Goal: Task Accomplishment & Management: Complete application form

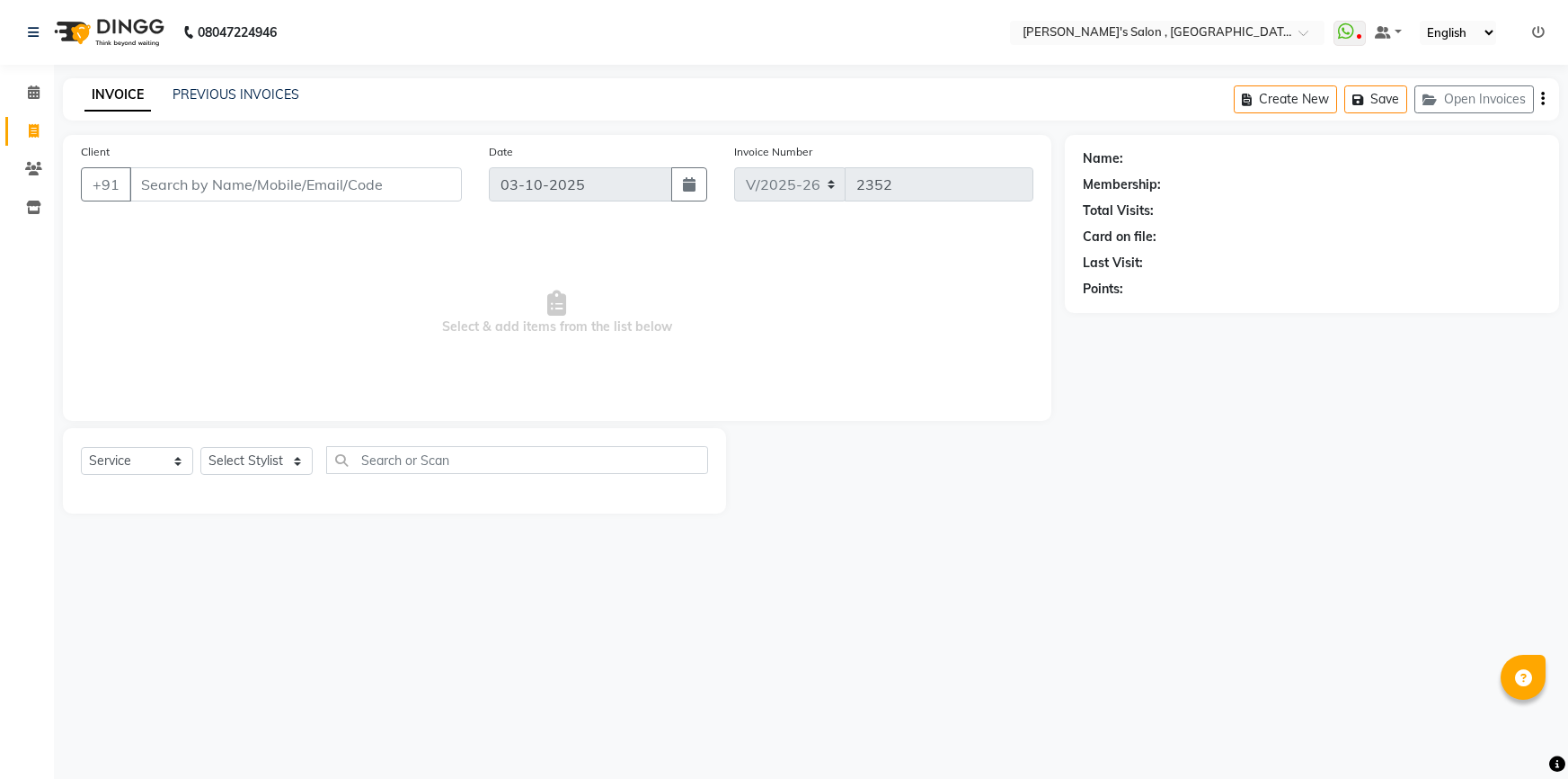
select select "7416"
select select "service"
click at [238, 190] on input "Client" at bounding box center [295, 183] width 333 height 34
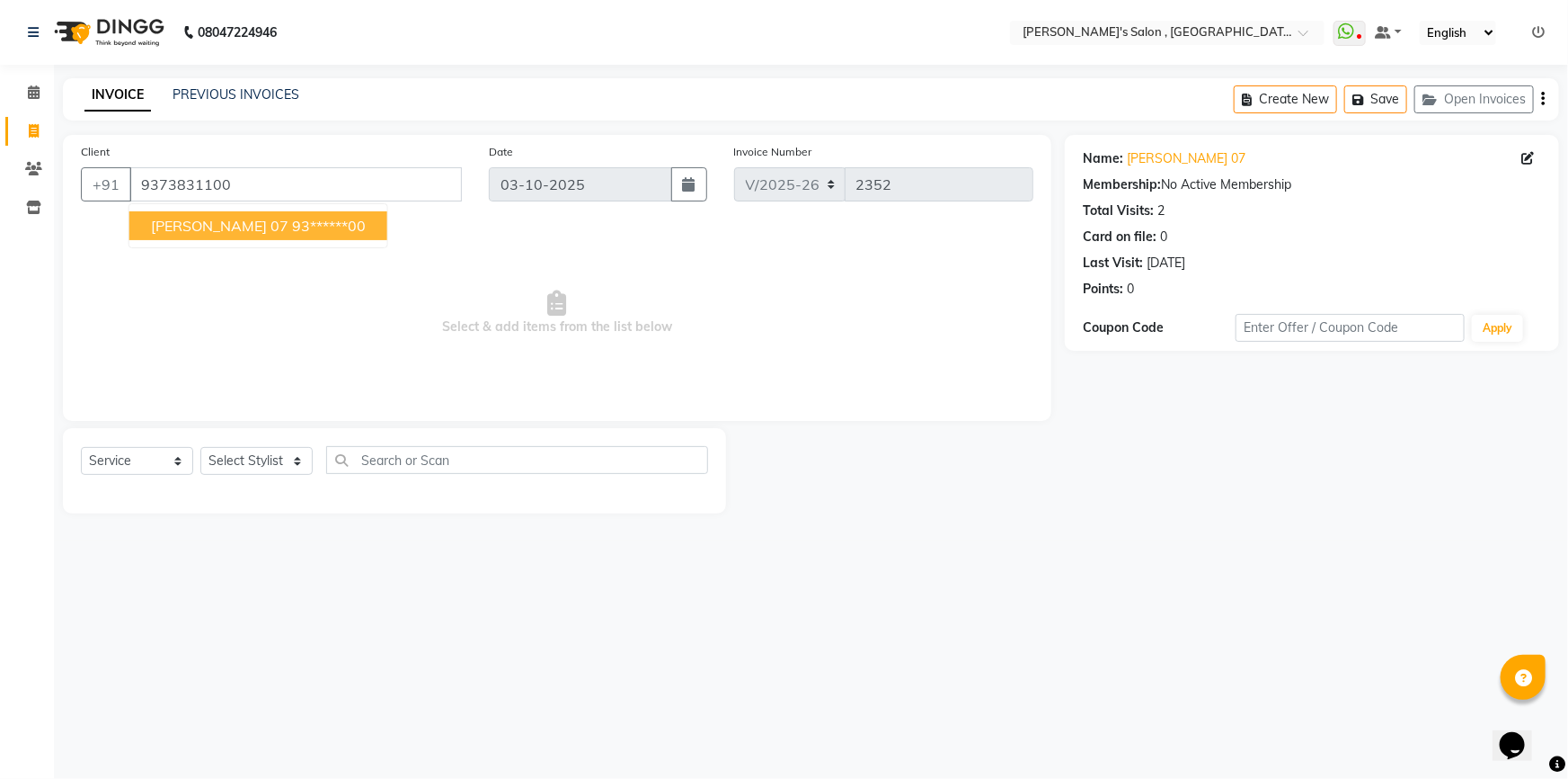
click at [213, 223] on span "[PERSON_NAME] 07" at bounding box center [220, 226] width 138 height 18
type input "93******00"
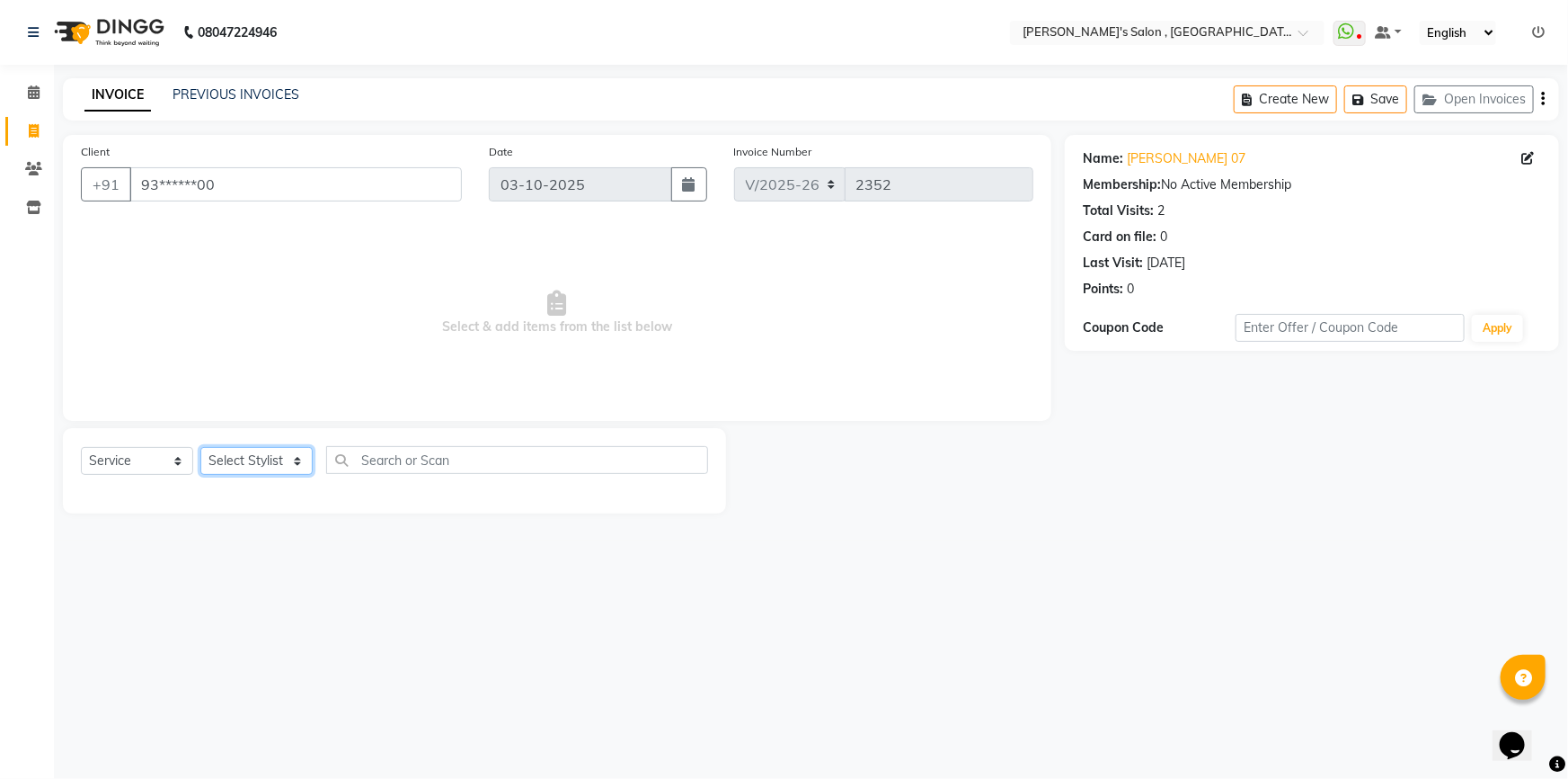
click at [284, 465] on select "Select Stylist ABHISHEK AKASH SH ARJUN SIR Manager [PERSON_NAME] [PERSON_NAME] …" at bounding box center [256, 461] width 112 height 28
select select "67371"
click at [201, 447] on select "Select Stylist ABHISHEK AKASH SH ARJUN SIR Manager [PERSON_NAME] [PERSON_NAME] …" at bounding box center [256, 461] width 112 height 28
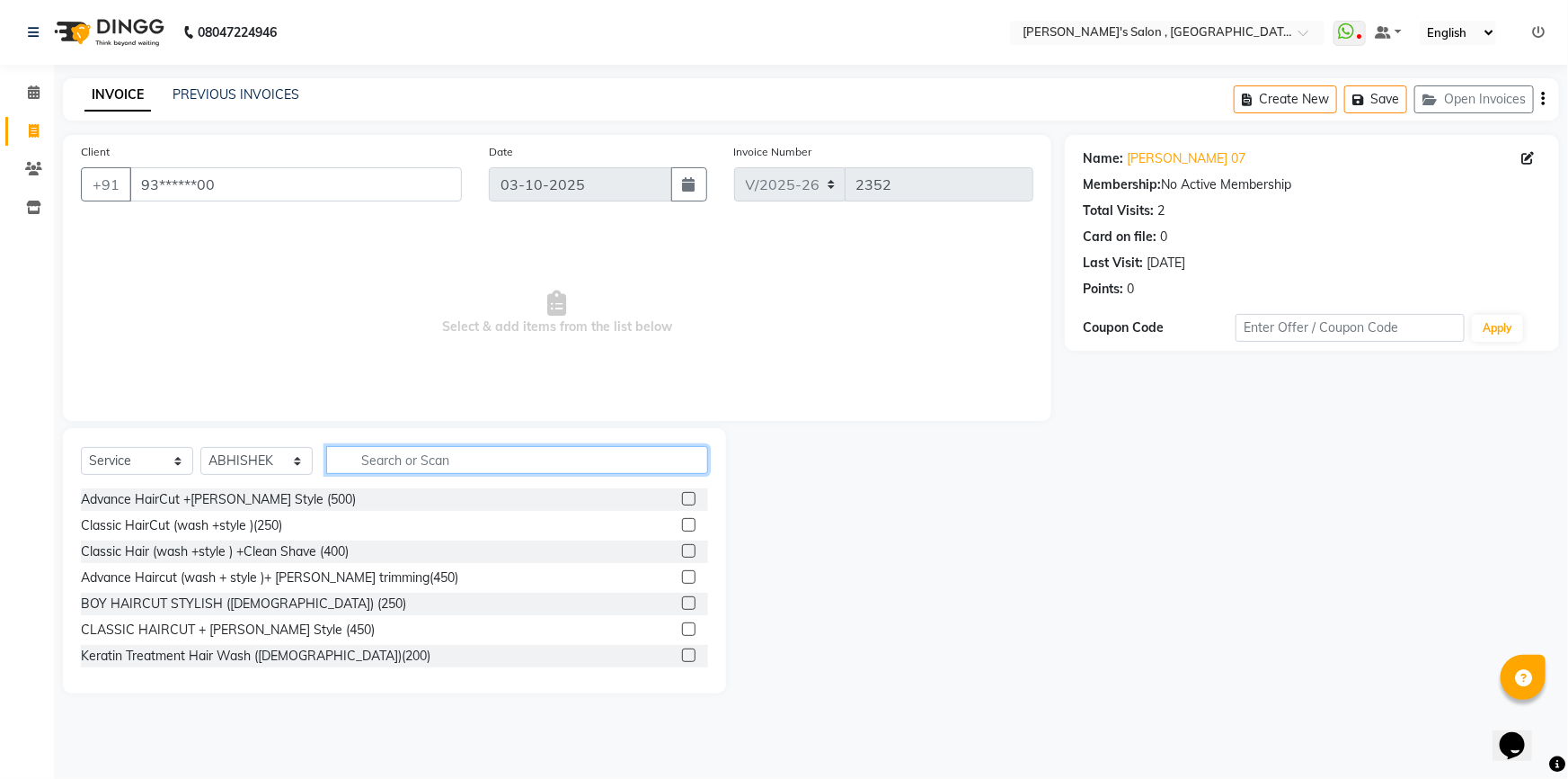
click at [386, 469] on input "text" at bounding box center [517, 460] width 382 height 28
type input "200"
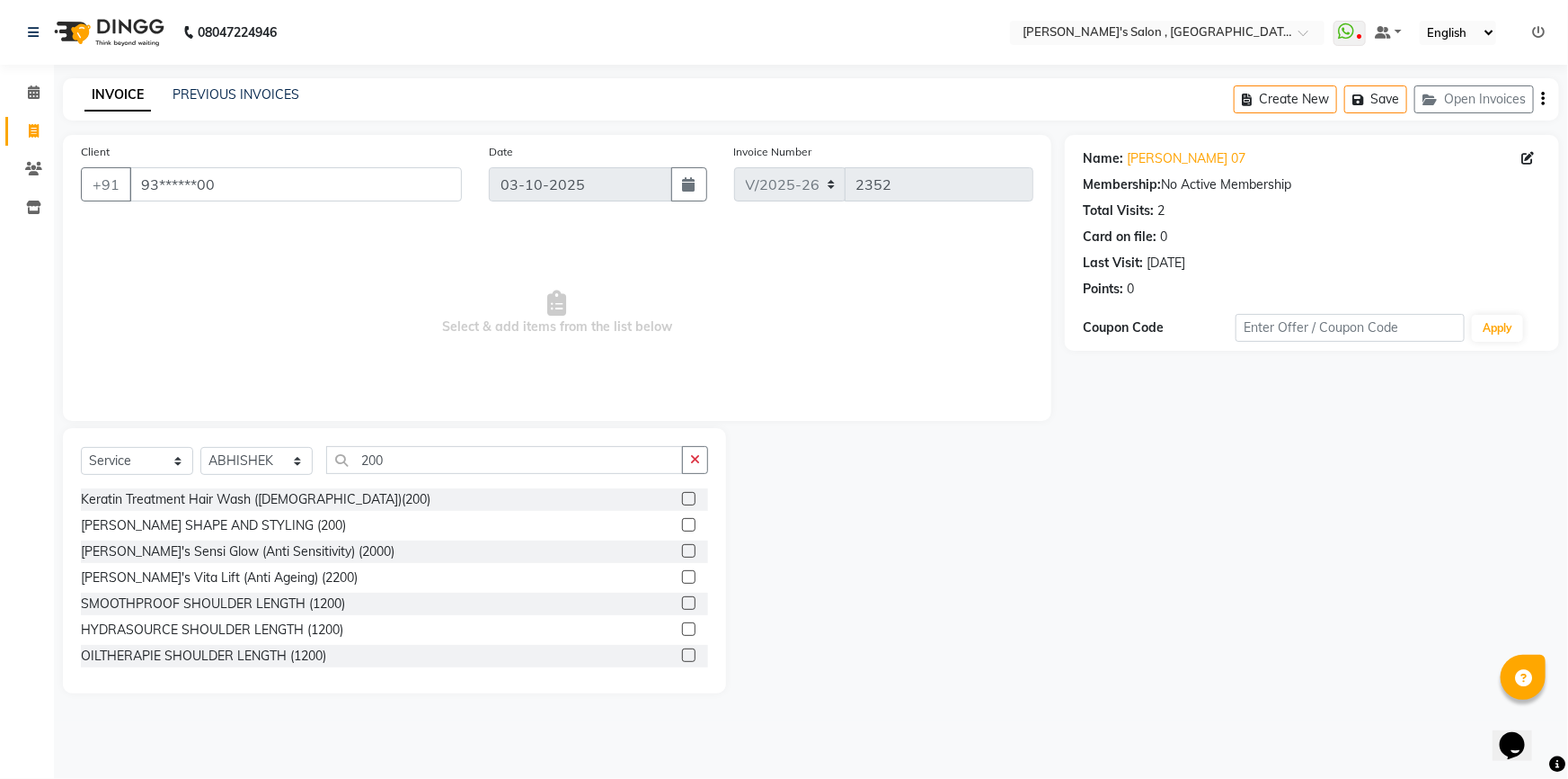
click at [304, 530] on div "[PERSON_NAME] SHAPE AND STYLING (200)" at bounding box center [395, 525] width 627 height 23
click at [682, 522] on label at bounding box center [688, 525] width 14 height 14
click at [682, 522] on input "checkbox" at bounding box center [687, 525] width 12 height 12
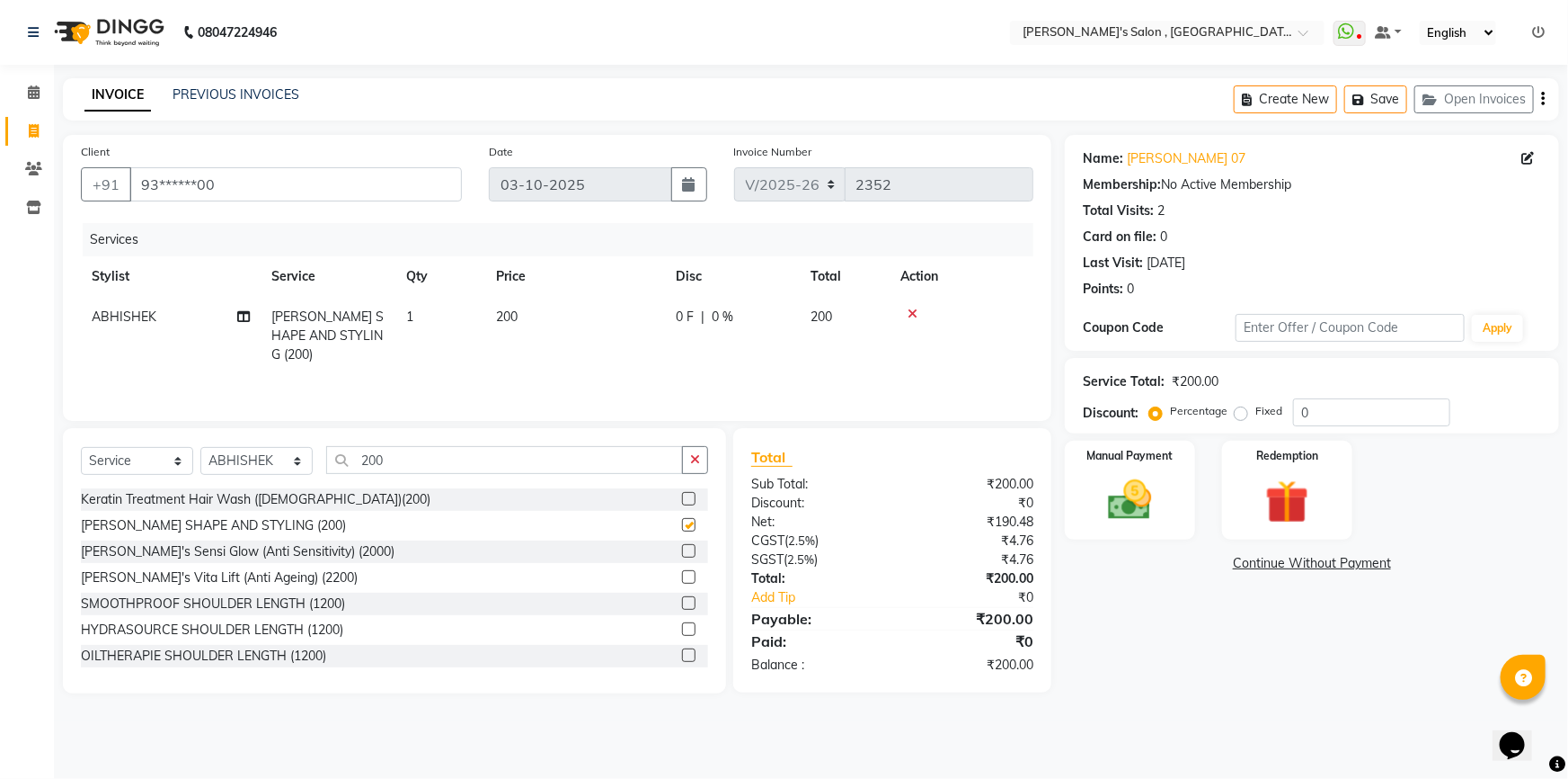
checkbox input "false"
click at [1122, 478] on img at bounding box center [1130, 499] width 74 height 52
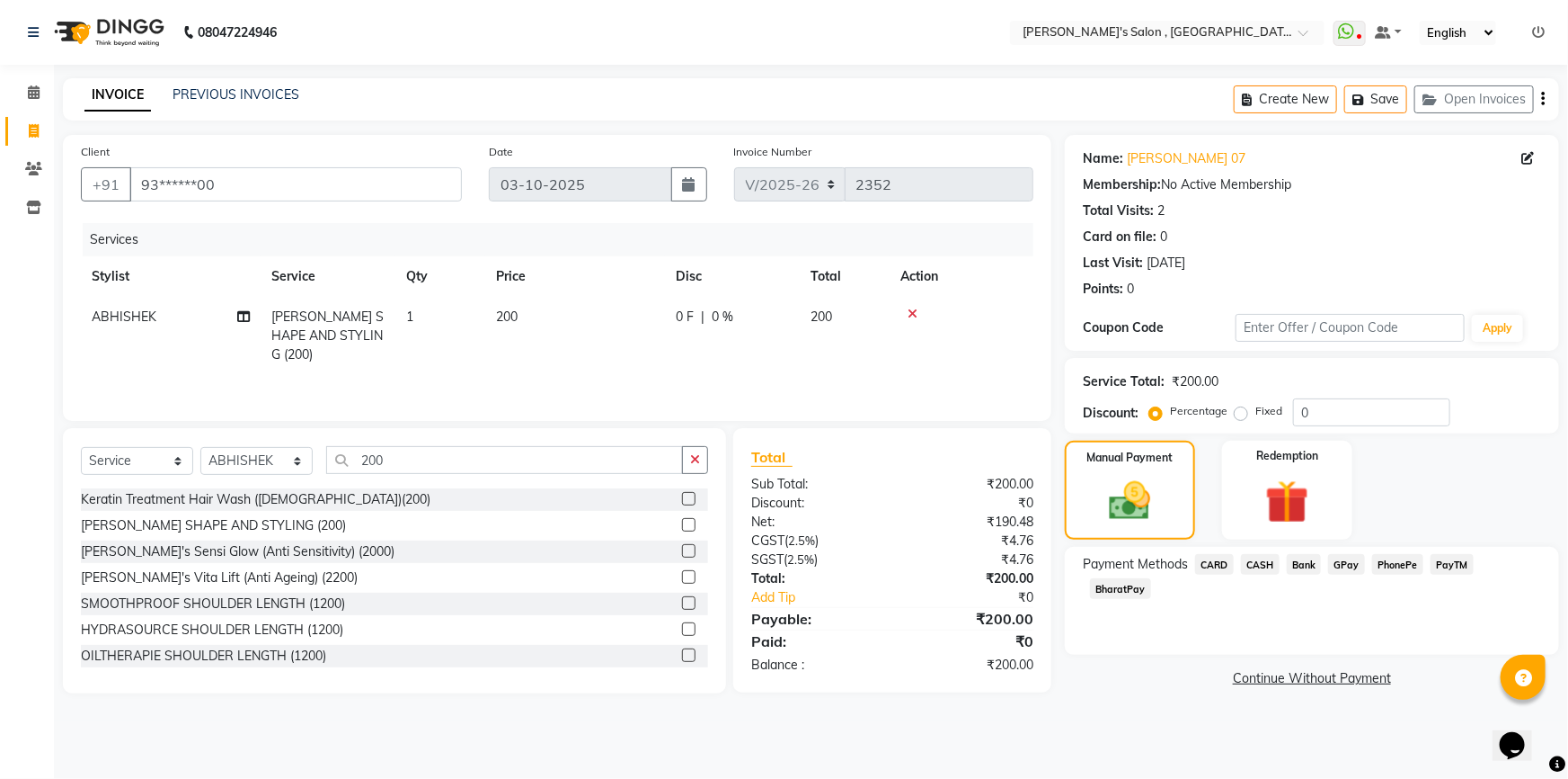
click at [1272, 564] on span "CASH" at bounding box center [1260, 564] width 38 height 21
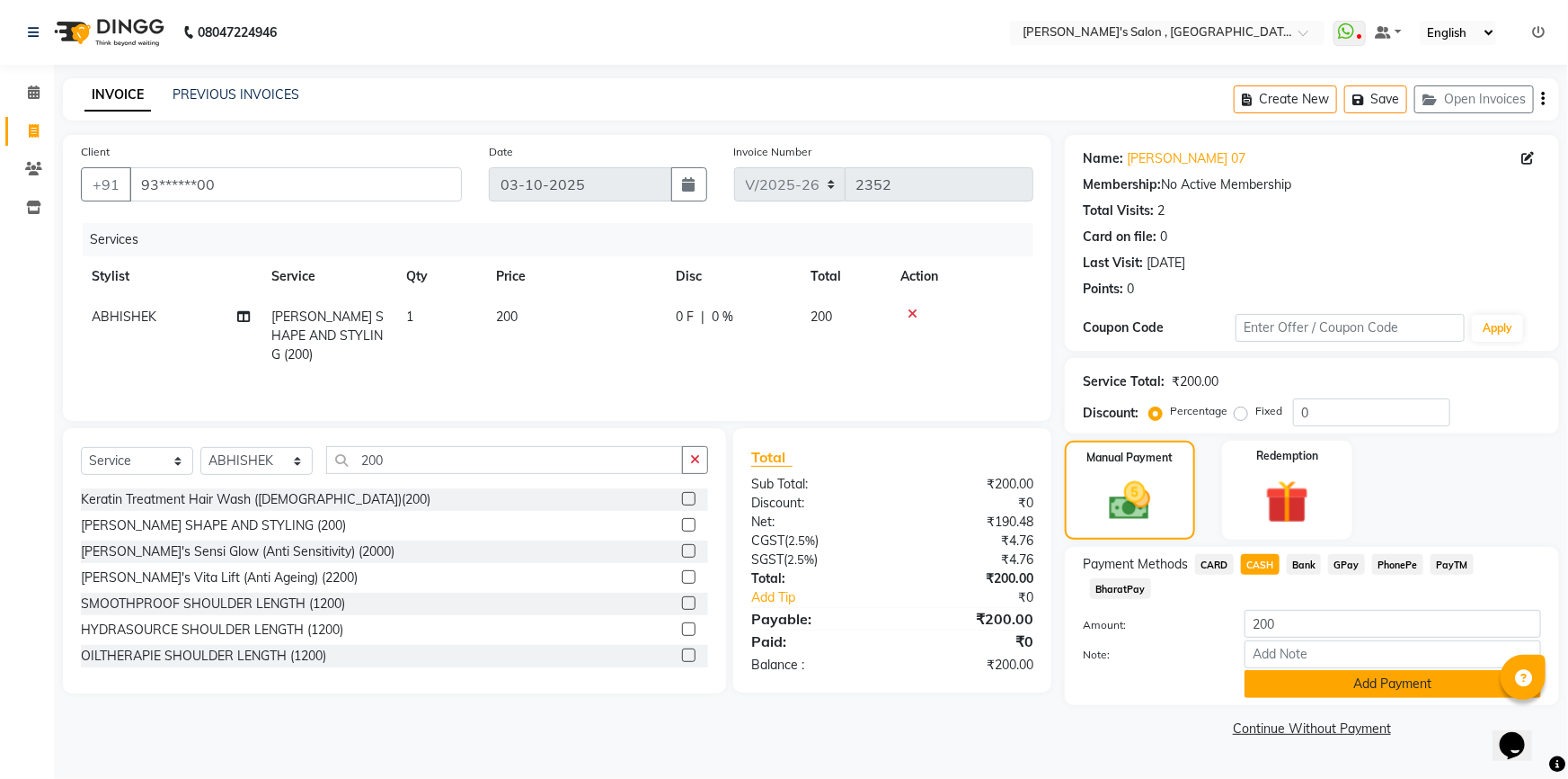
click at [1382, 670] on button "Add Payment" at bounding box center [1392, 683] width 296 height 28
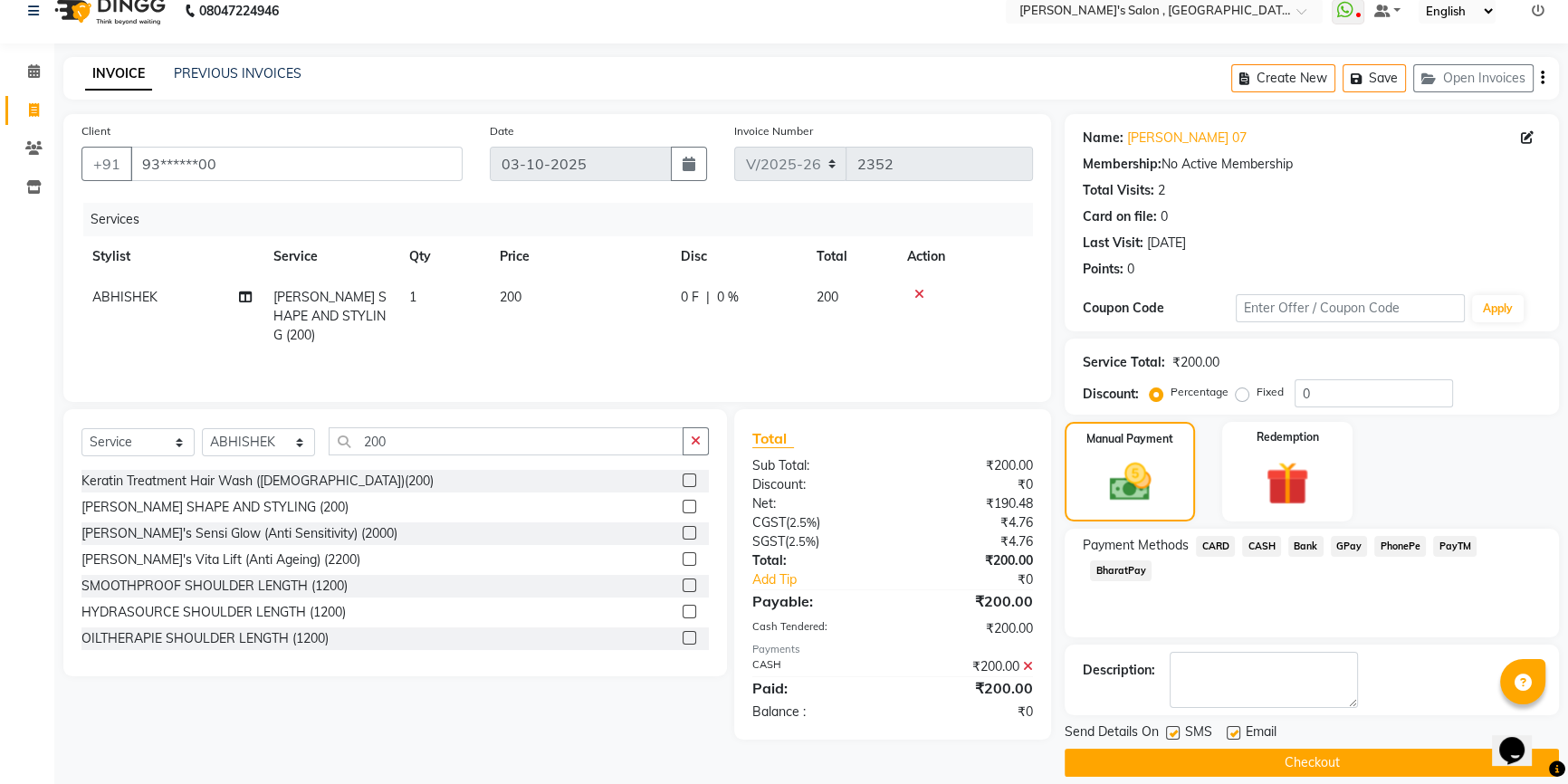
scroll to position [39, 0]
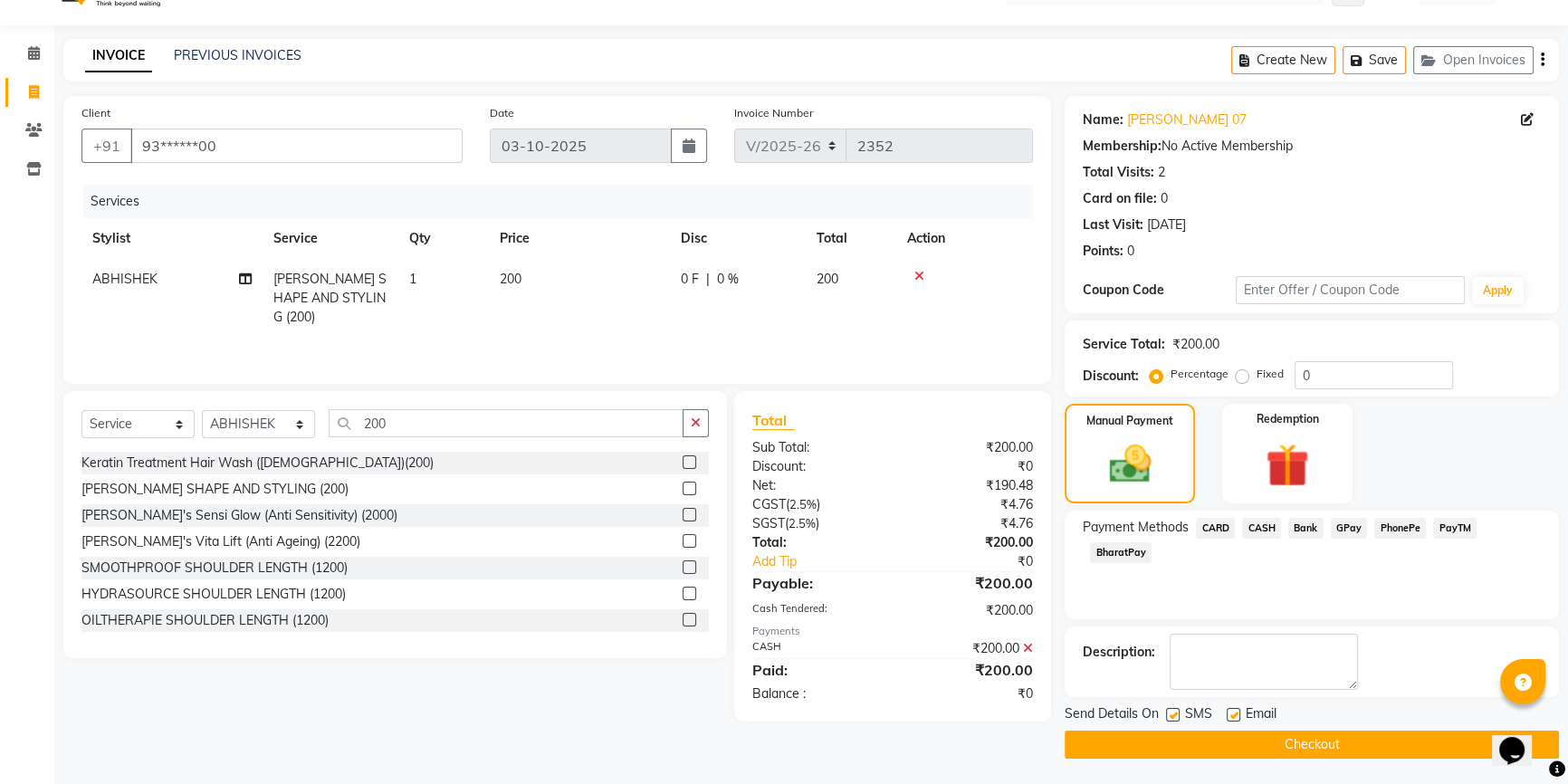
click at [1310, 737] on button "Checkout" at bounding box center [1312, 744] width 494 height 28
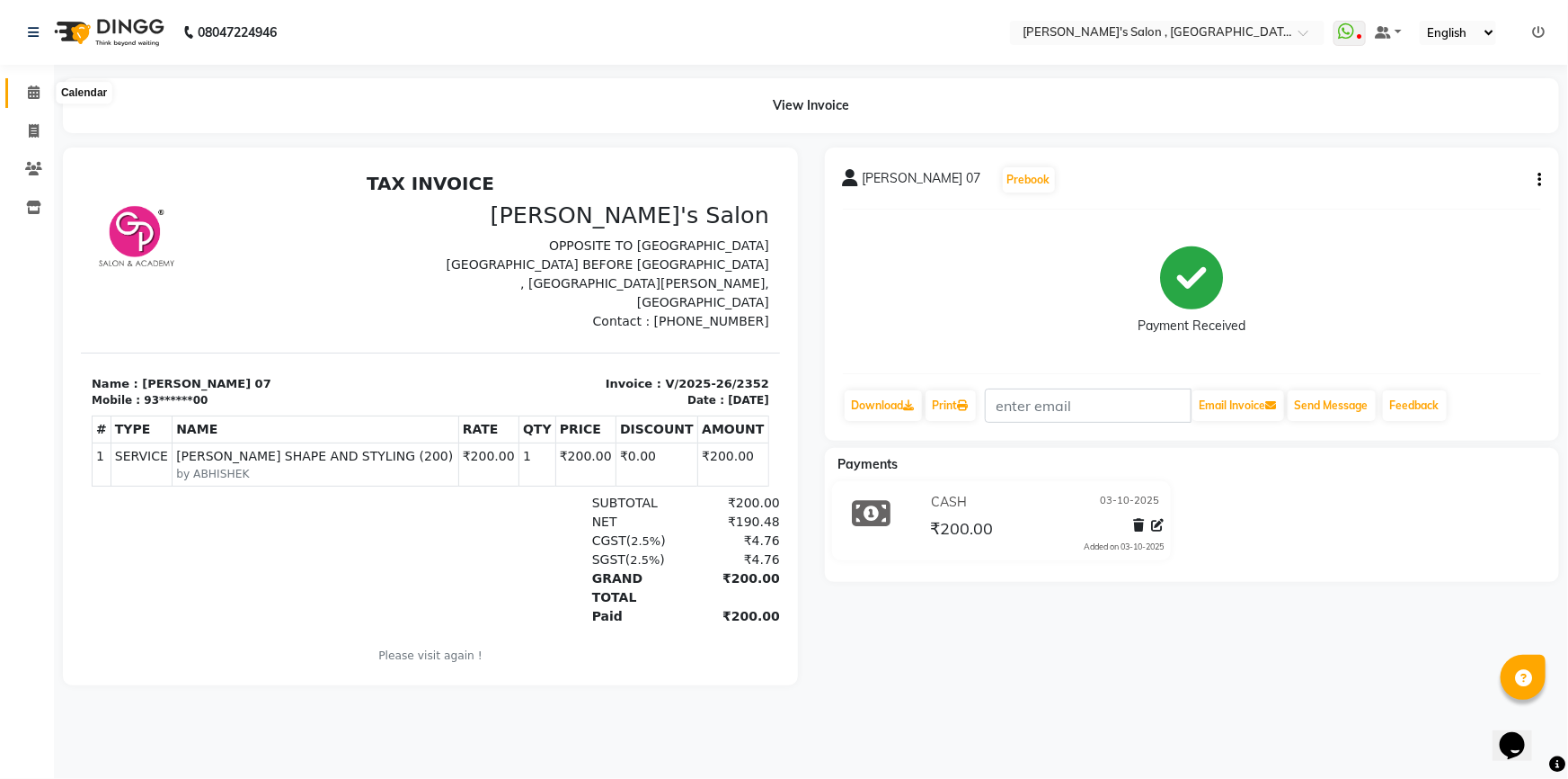
click at [19, 94] on span at bounding box center [34, 93] width 31 height 21
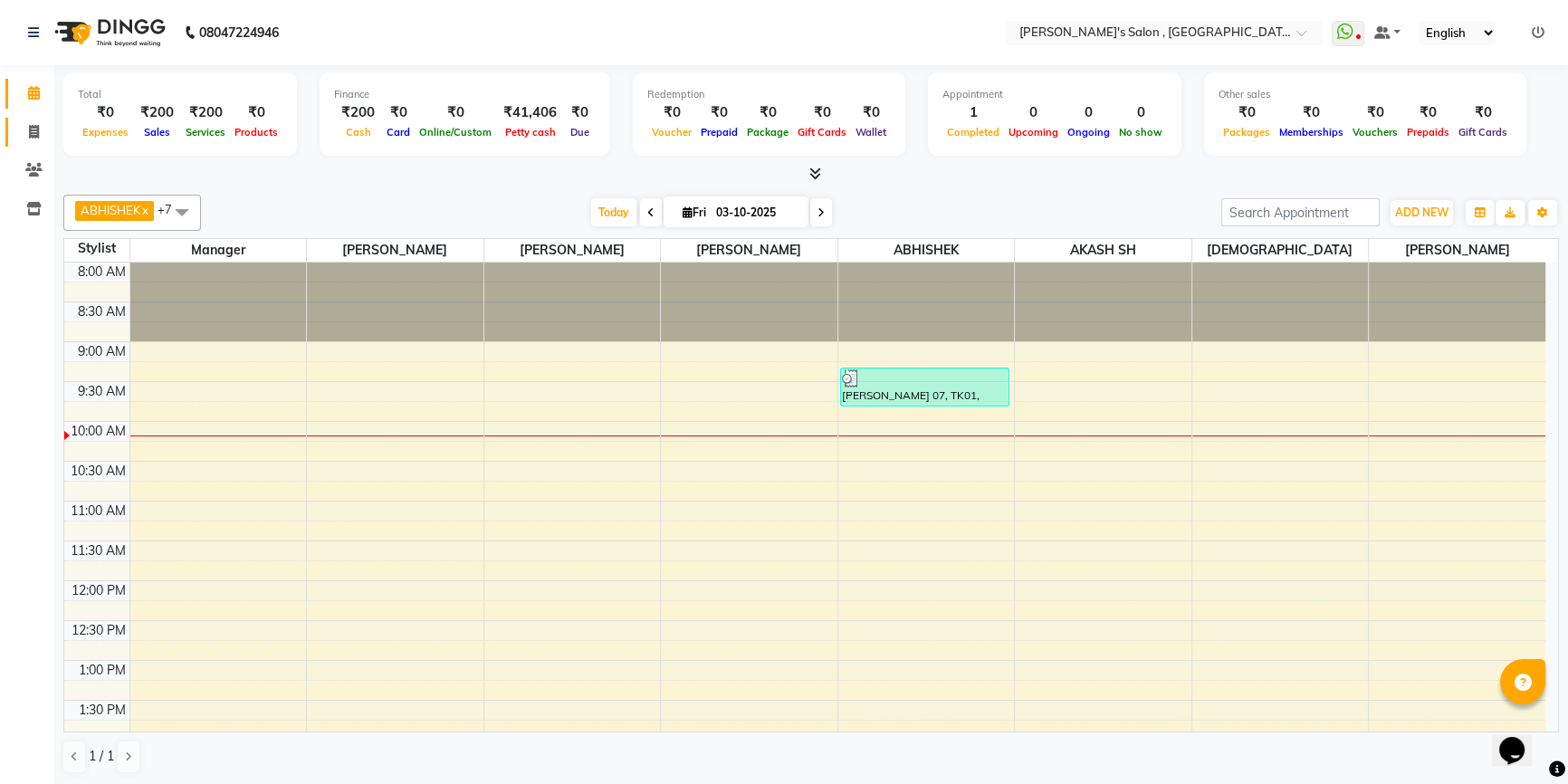
click at [18, 144] on link "Invoice" at bounding box center [27, 132] width 43 height 30
select select "service"
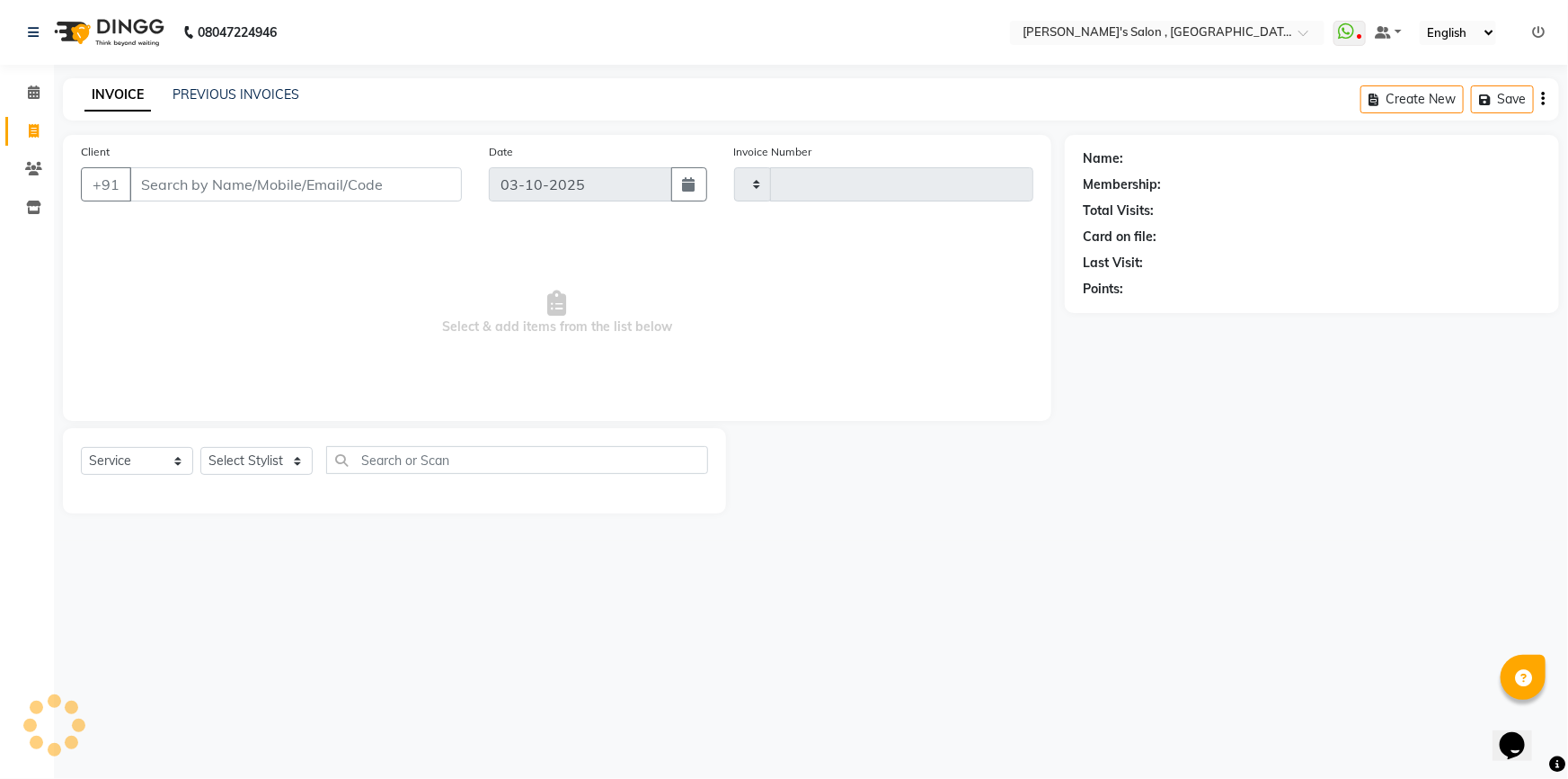
type input "2353"
select select "7416"
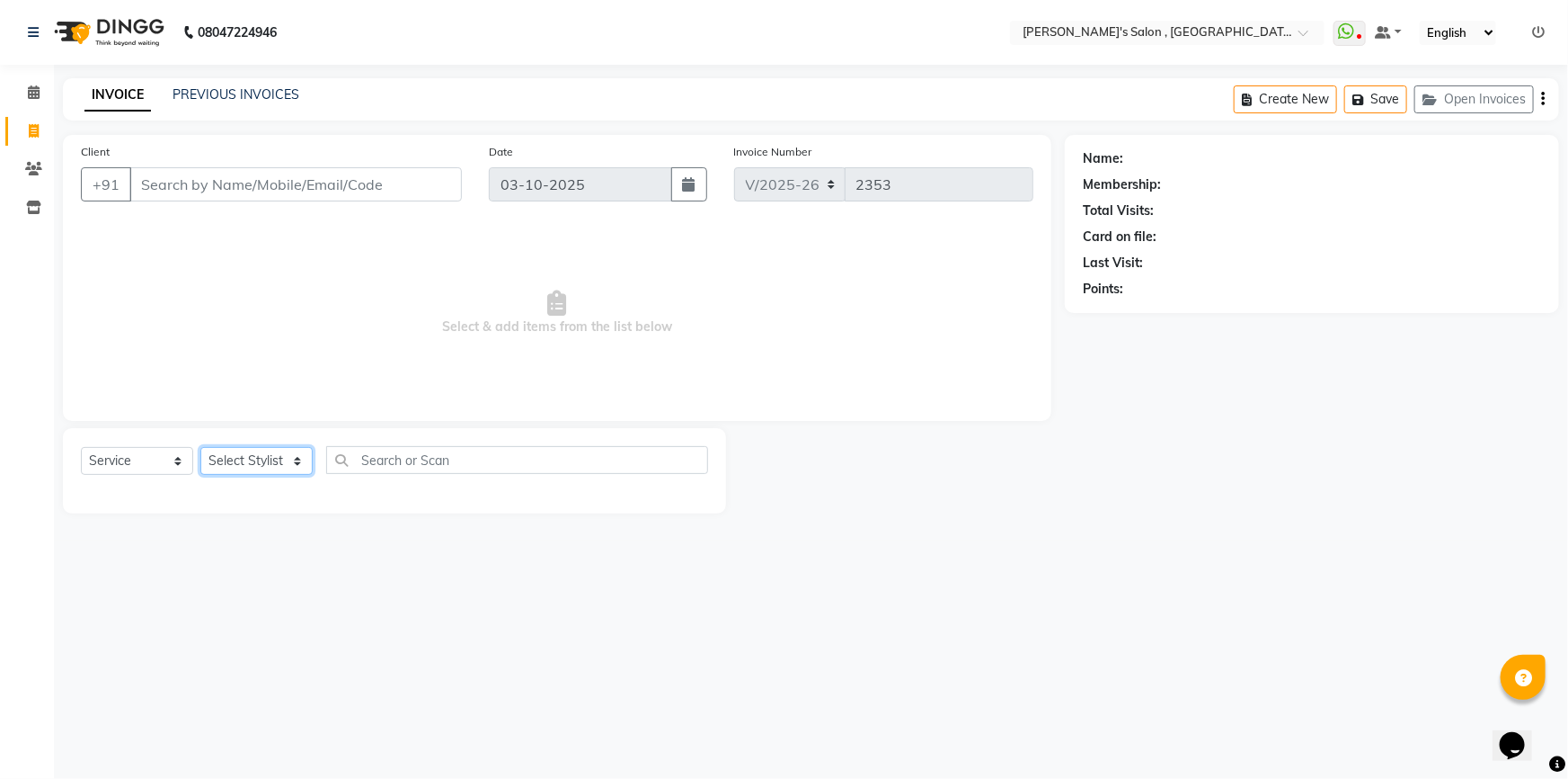
click at [255, 473] on select "Select Stylist ABHISHEK AKASH SH ARJUN SIR Manager [PERSON_NAME] [PERSON_NAME] …" at bounding box center [256, 461] width 112 height 28
select select "67371"
click at [201, 447] on select "Select Stylist ABHISHEK AKASH SH ARJUN SIR Manager [PERSON_NAME] [PERSON_NAME] …" at bounding box center [256, 461] width 112 height 28
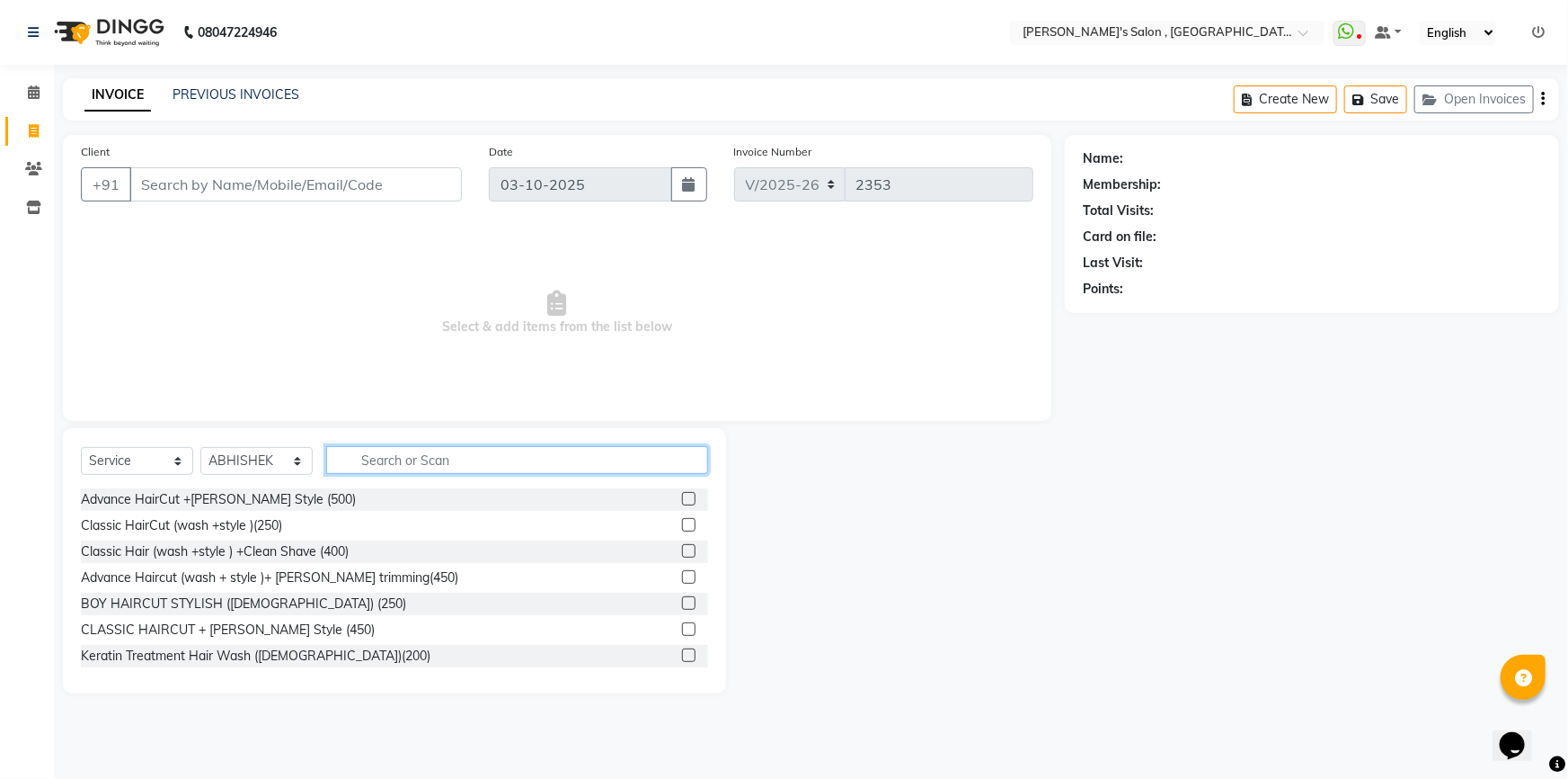
click at [390, 467] on input "text" at bounding box center [517, 460] width 382 height 28
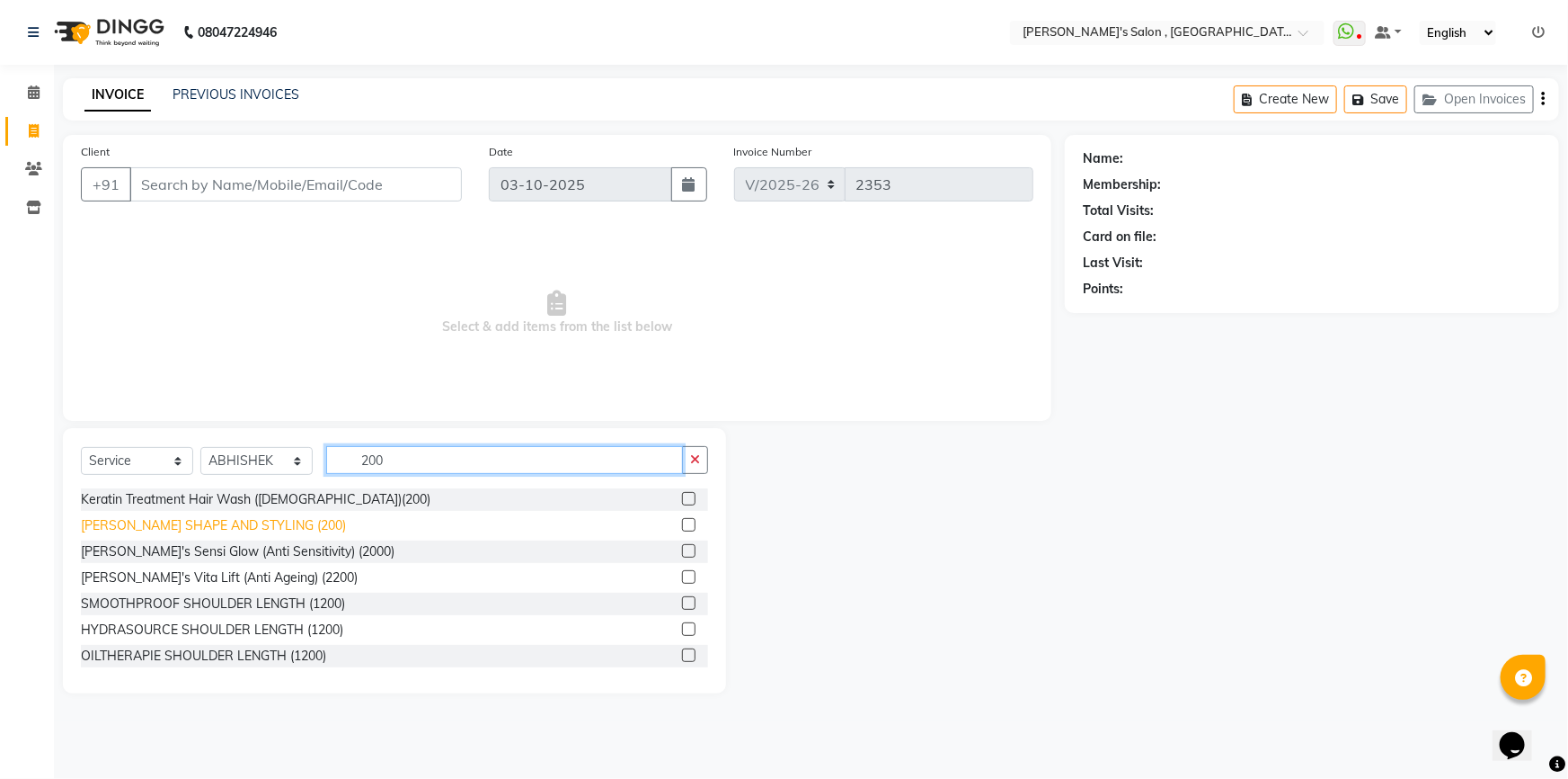
type input "200"
click at [154, 531] on div "[PERSON_NAME] SHAPE AND STYLING (200)" at bounding box center [213, 525] width 265 height 19
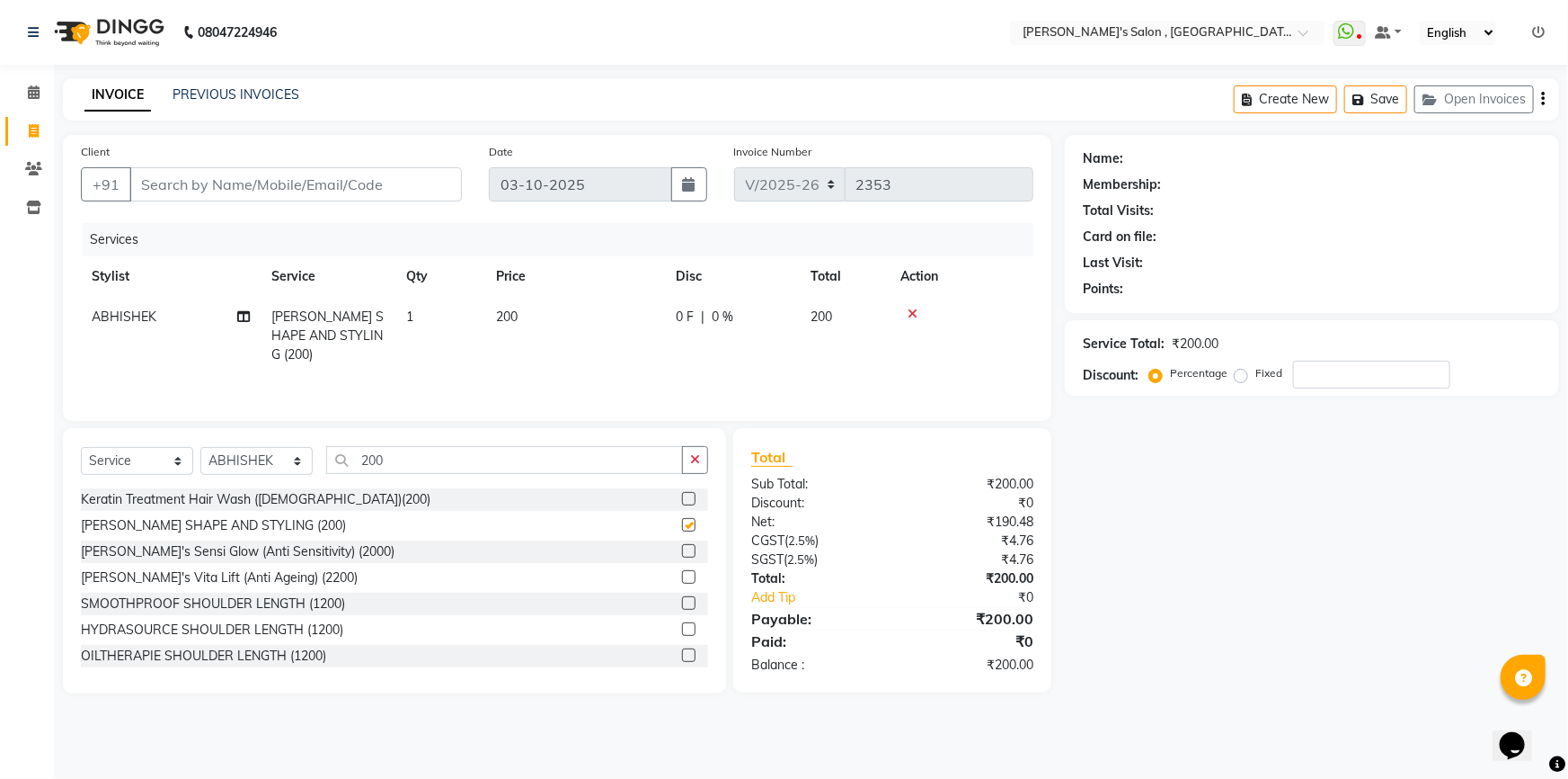
checkbox input "false"
click at [299, 180] on input "Client" at bounding box center [295, 183] width 333 height 34
click at [269, 186] on input "Client" at bounding box center [295, 183] width 333 height 34
type input "8"
type input "0"
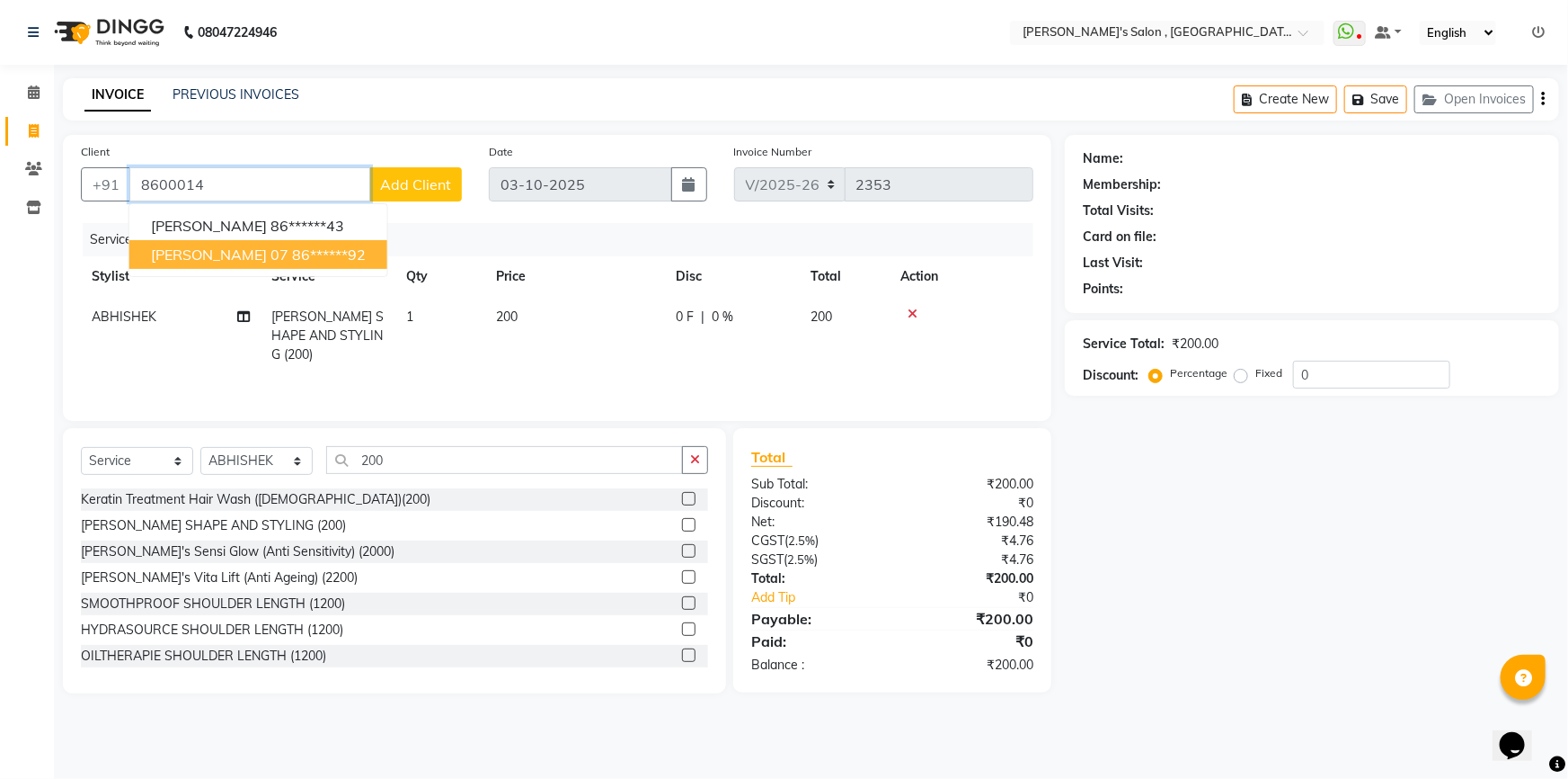
click at [320, 261] on ngb-highlight "86******92" at bounding box center [328, 254] width 74 height 18
type input "86******92"
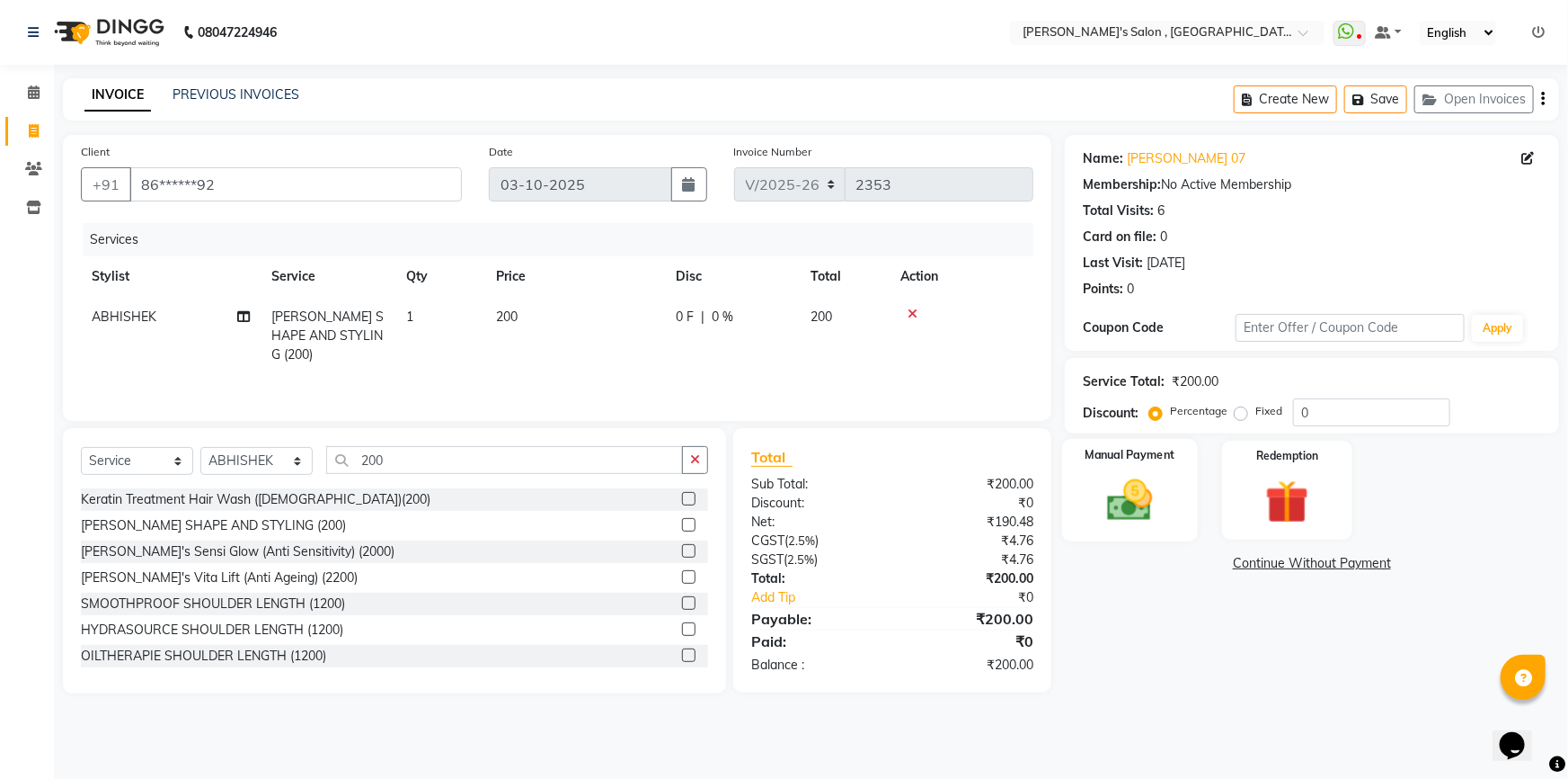
click at [1175, 506] on div "Manual Payment" at bounding box center [1130, 490] width 136 height 103
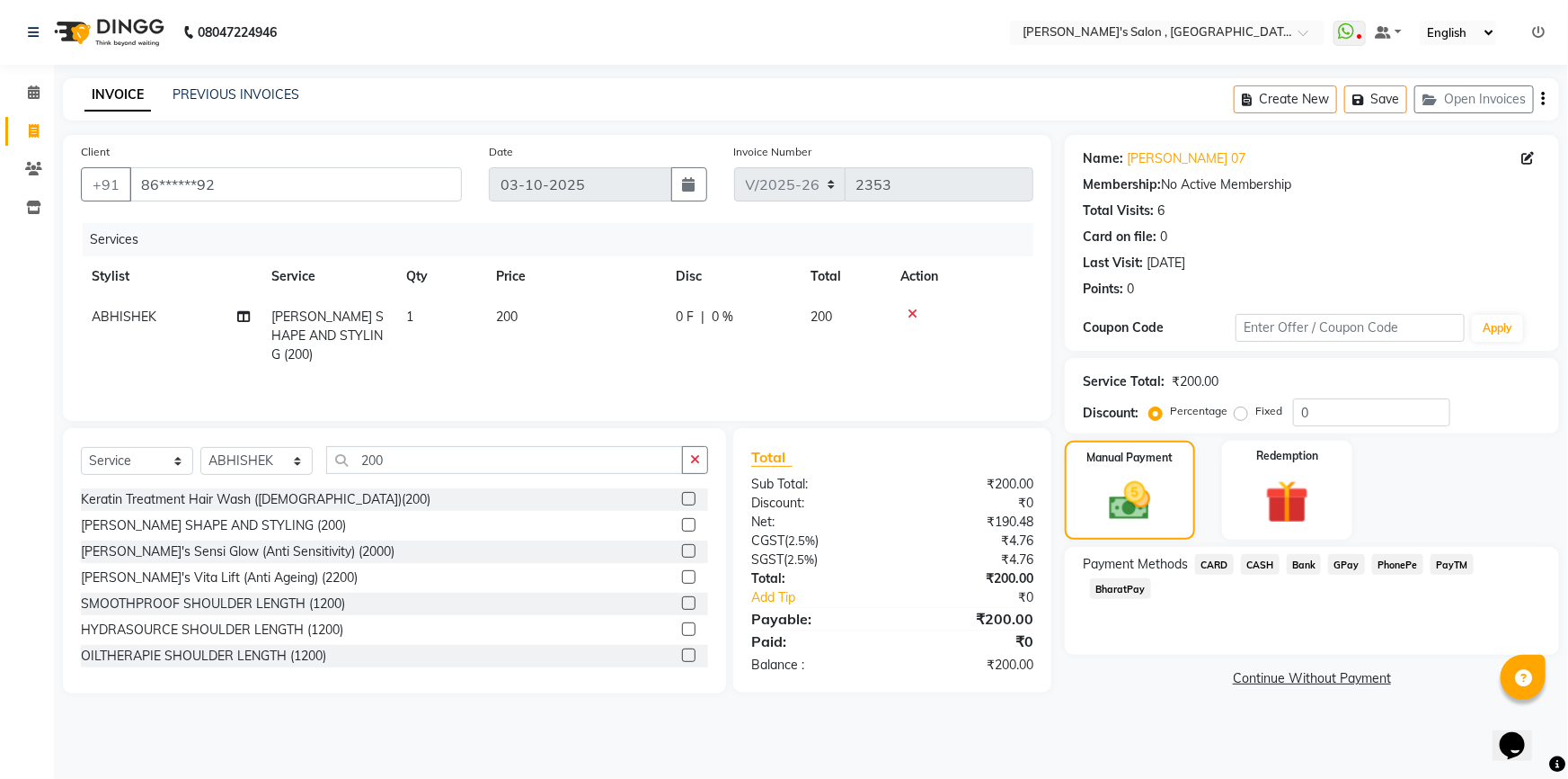
click at [1267, 566] on span "CASH" at bounding box center [1260, 564] width 38 height 21
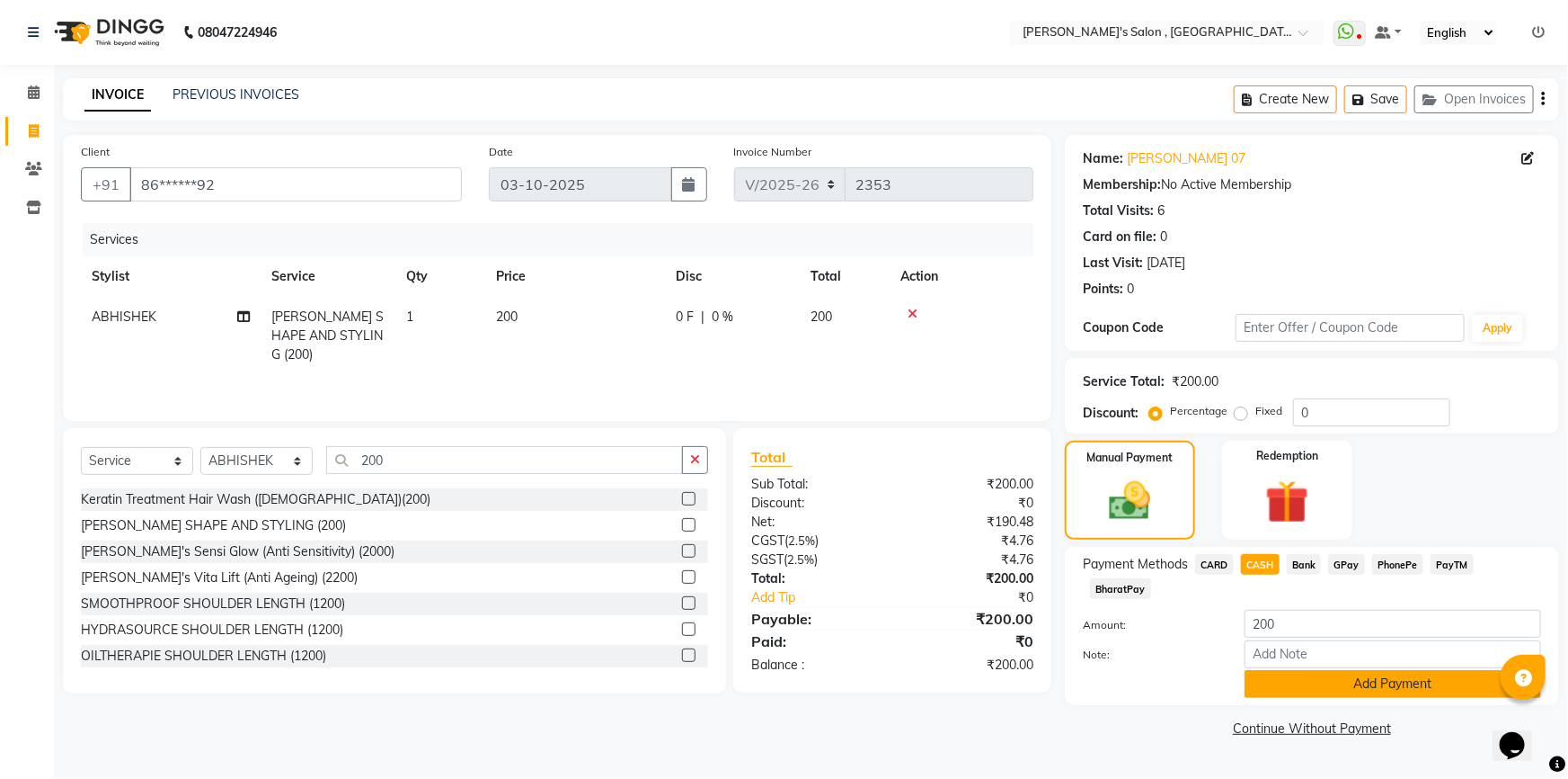
click at [1294, 670] on button "Add Payment" at bounding box center [1392, 683] width 296 height 28
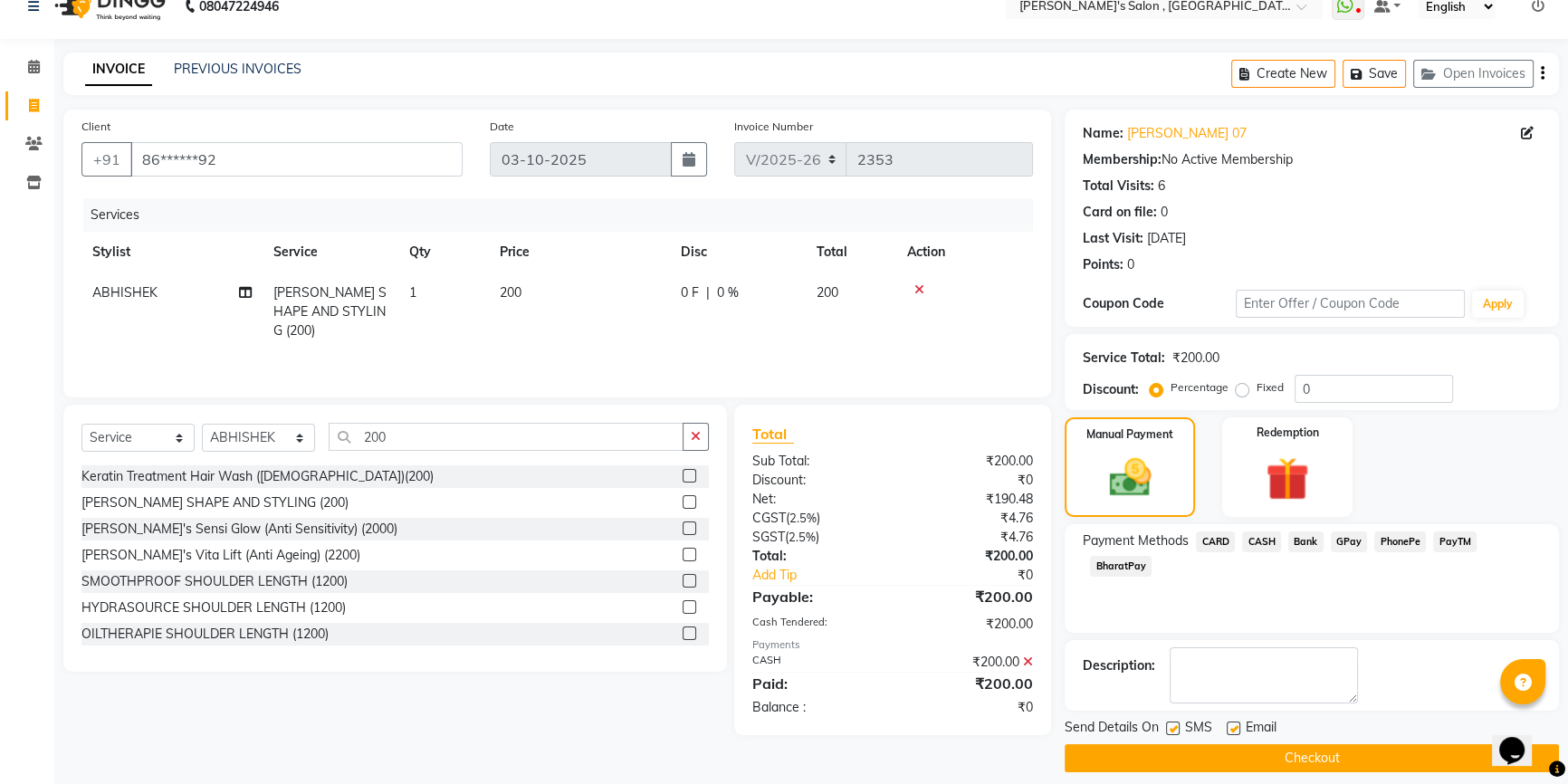
scroll to position [39, 0]
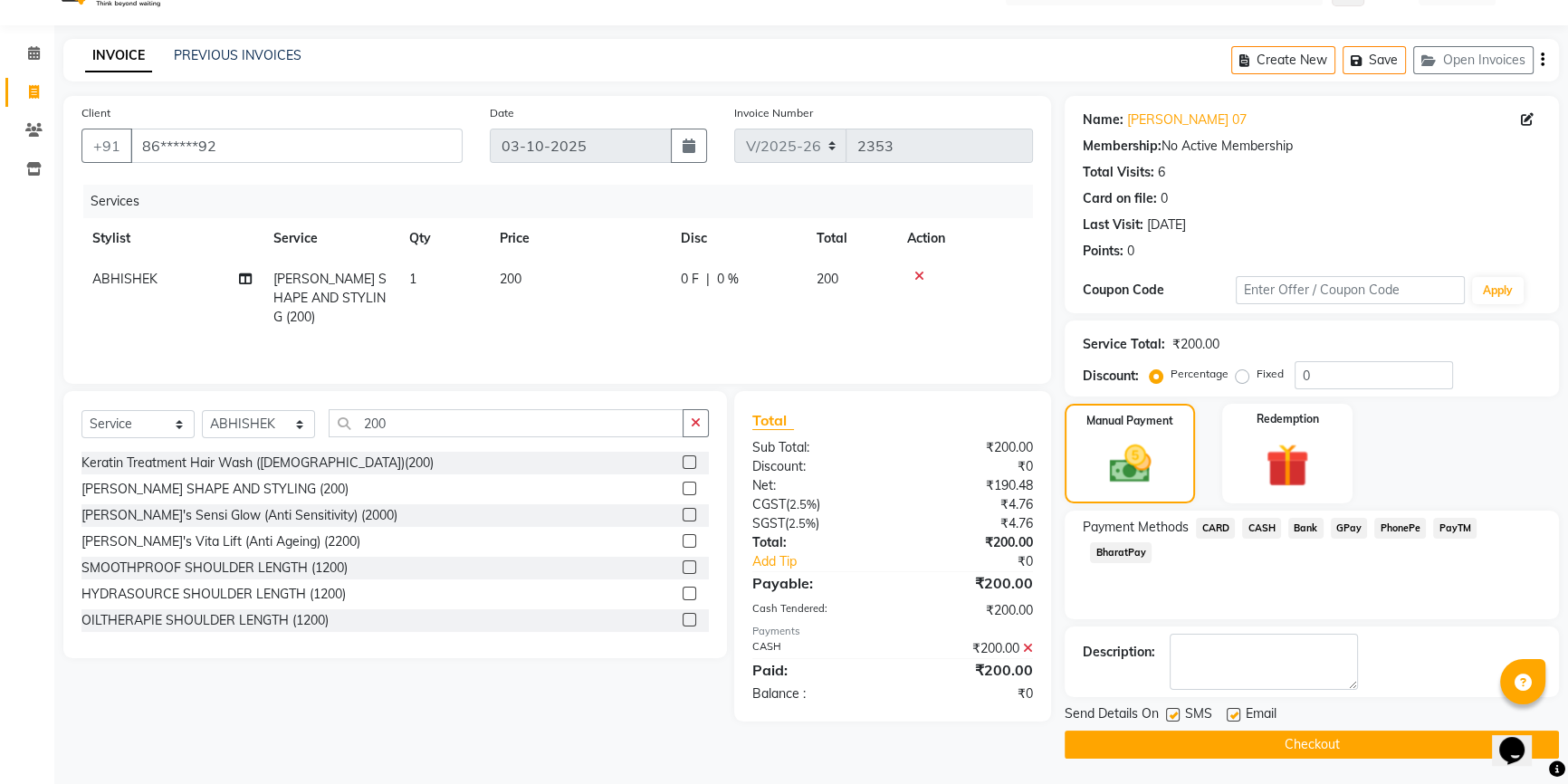
click at [1313, 741] on button "Checkout" at bounding box center [1312, 744] width 494 height 28
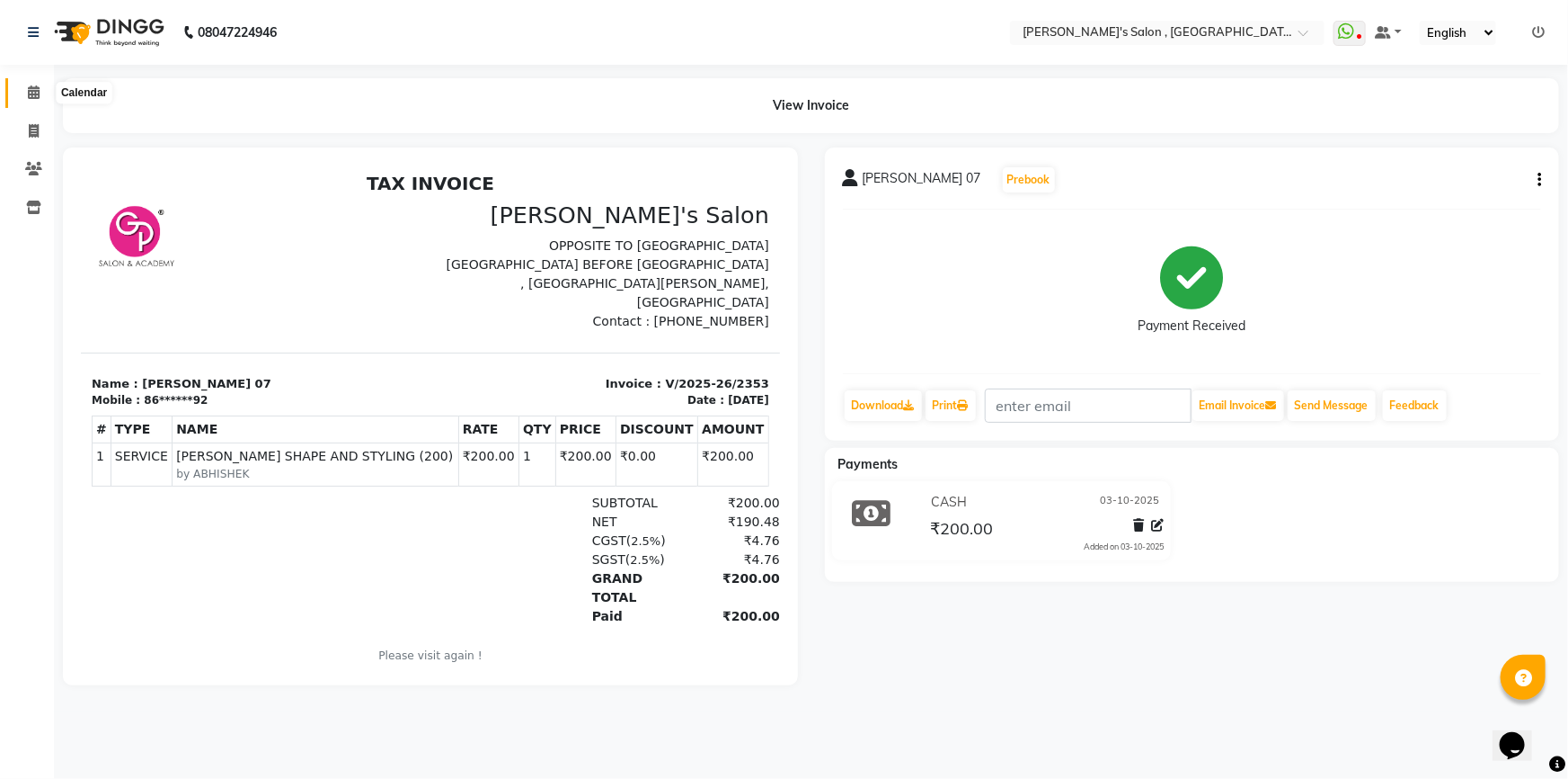
click at [23, 99] on span at bounding box center [34, 93] width 31 height 21
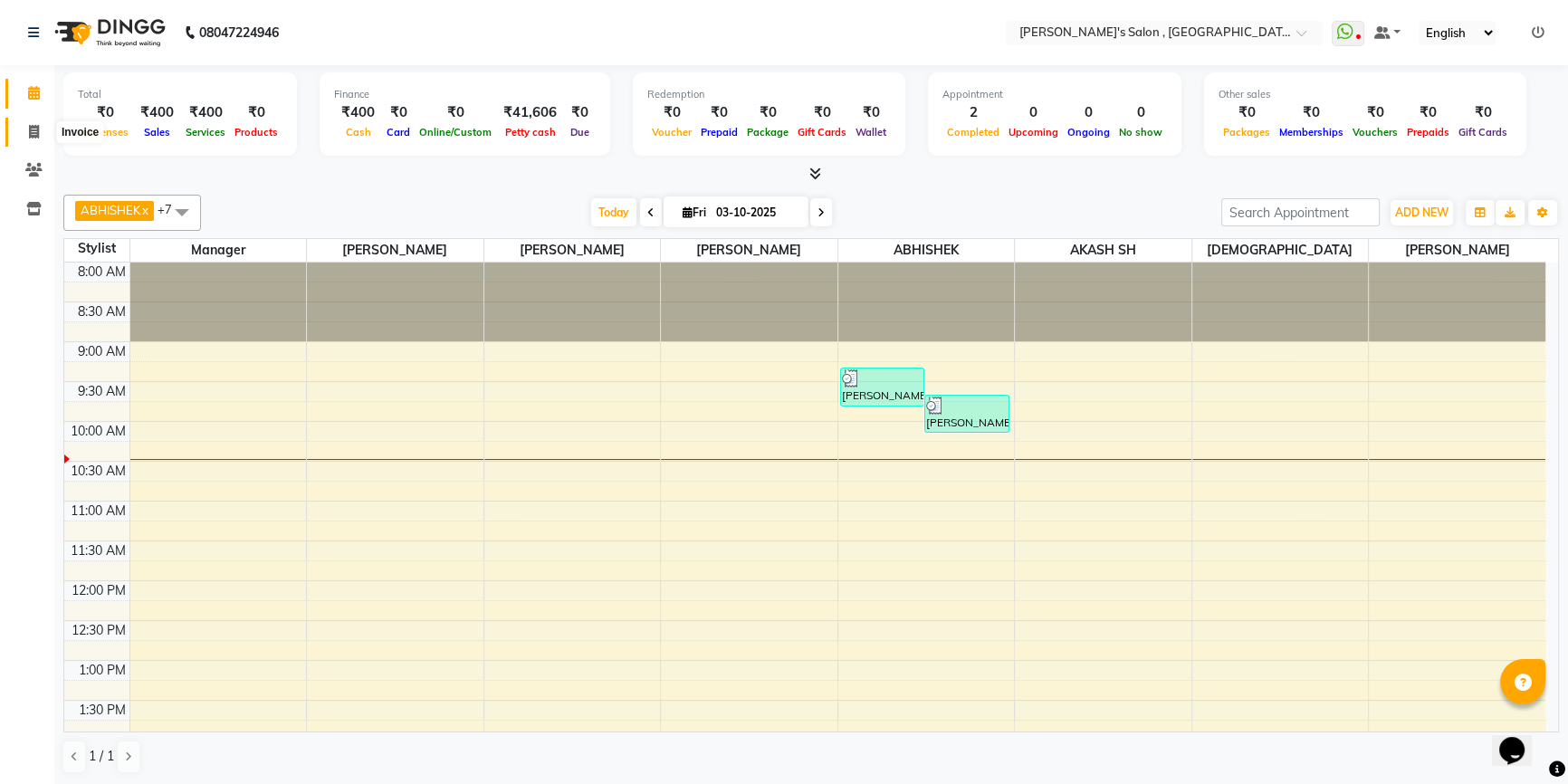
click at [29, 135] on icon at bounding box center [34, 131] width 10 height 14
select select "service"
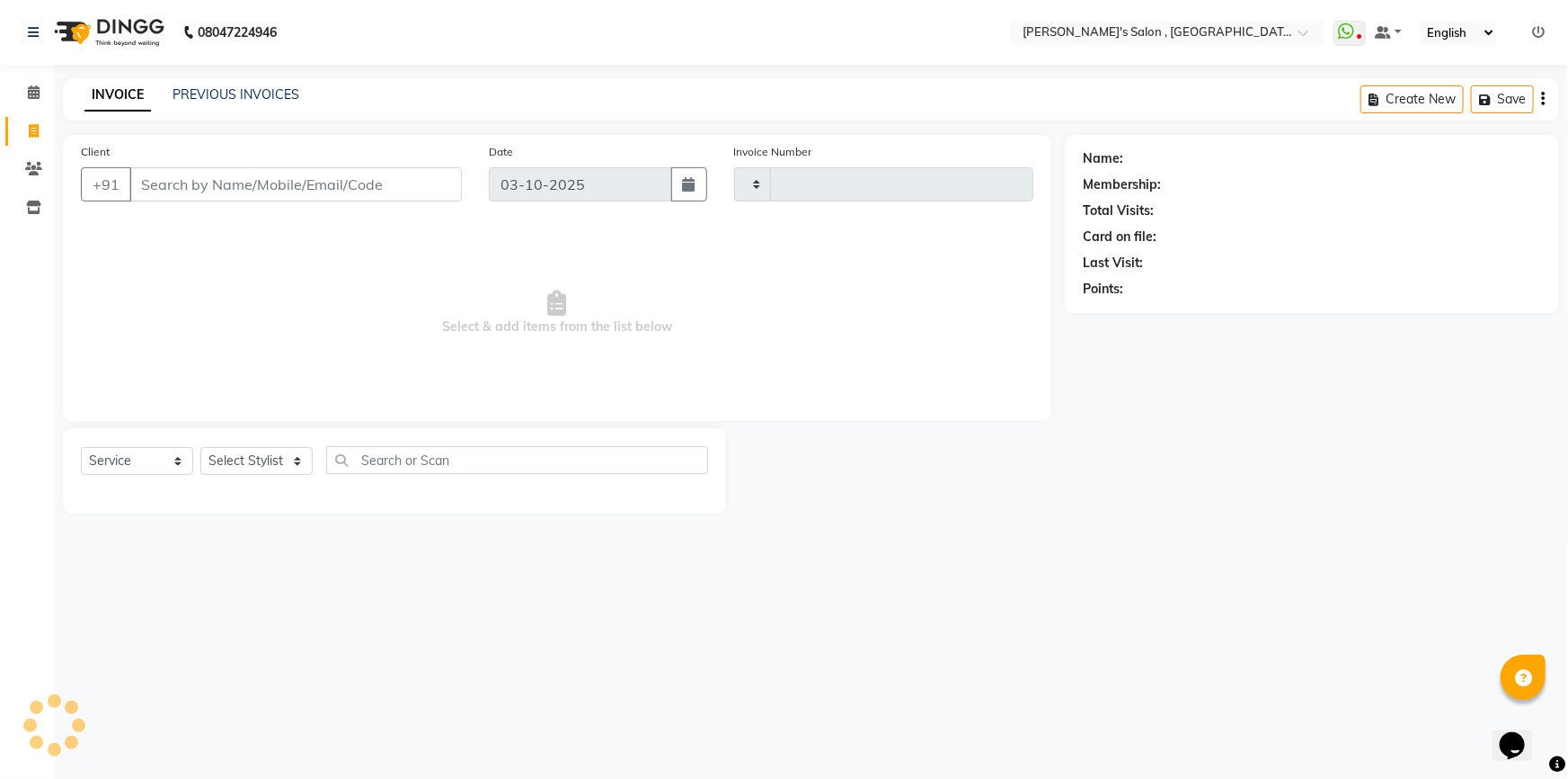
type input "2354"
select select "7416"
click at [329, 190] on input "Client" at bounding box center [295, 183] width 333 height 34
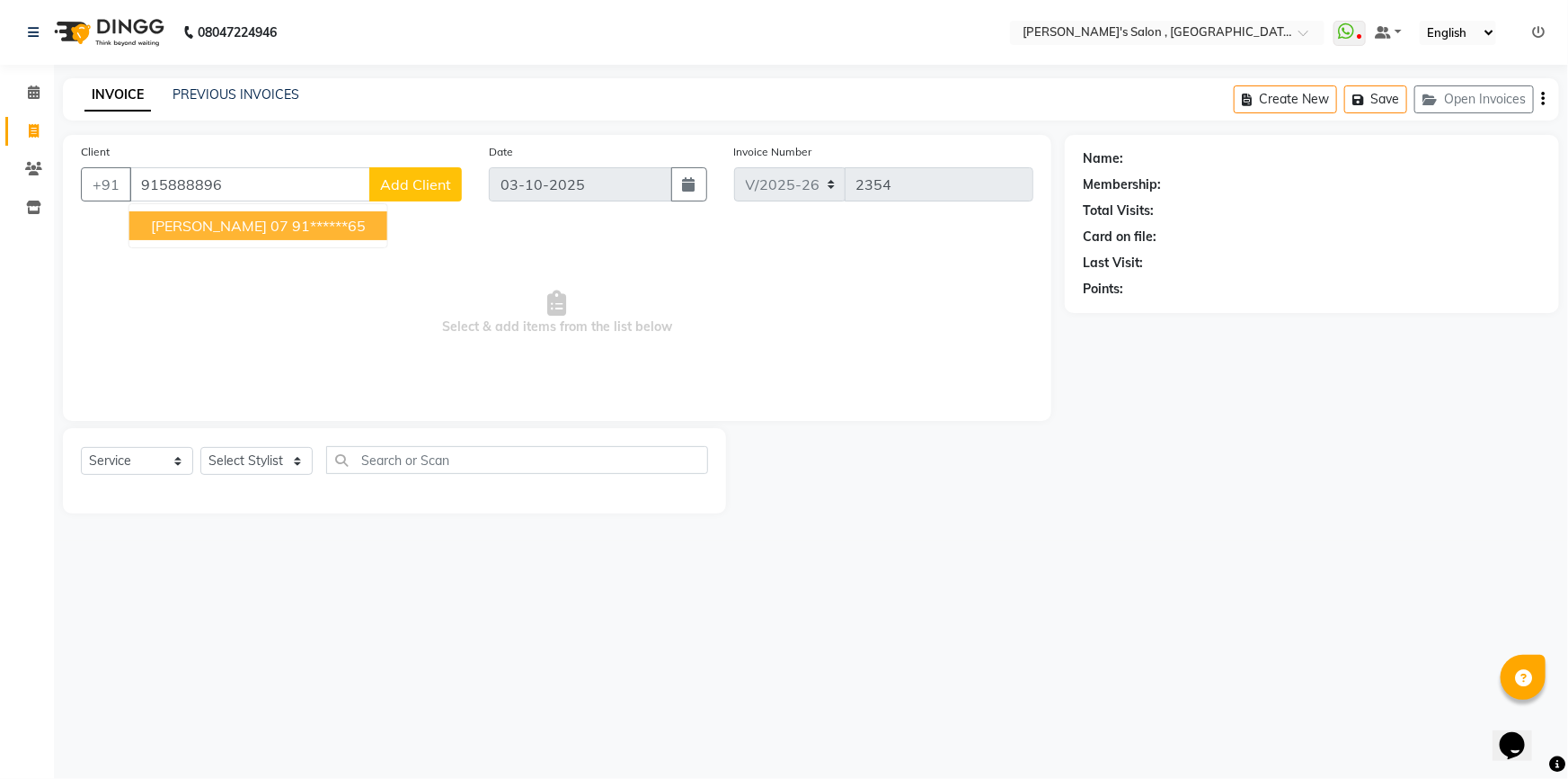
click at [288, 234] on span "[PERSON_NAME] 07" at bounding box center [220, 226] width 138 height 18
type input "91******65"
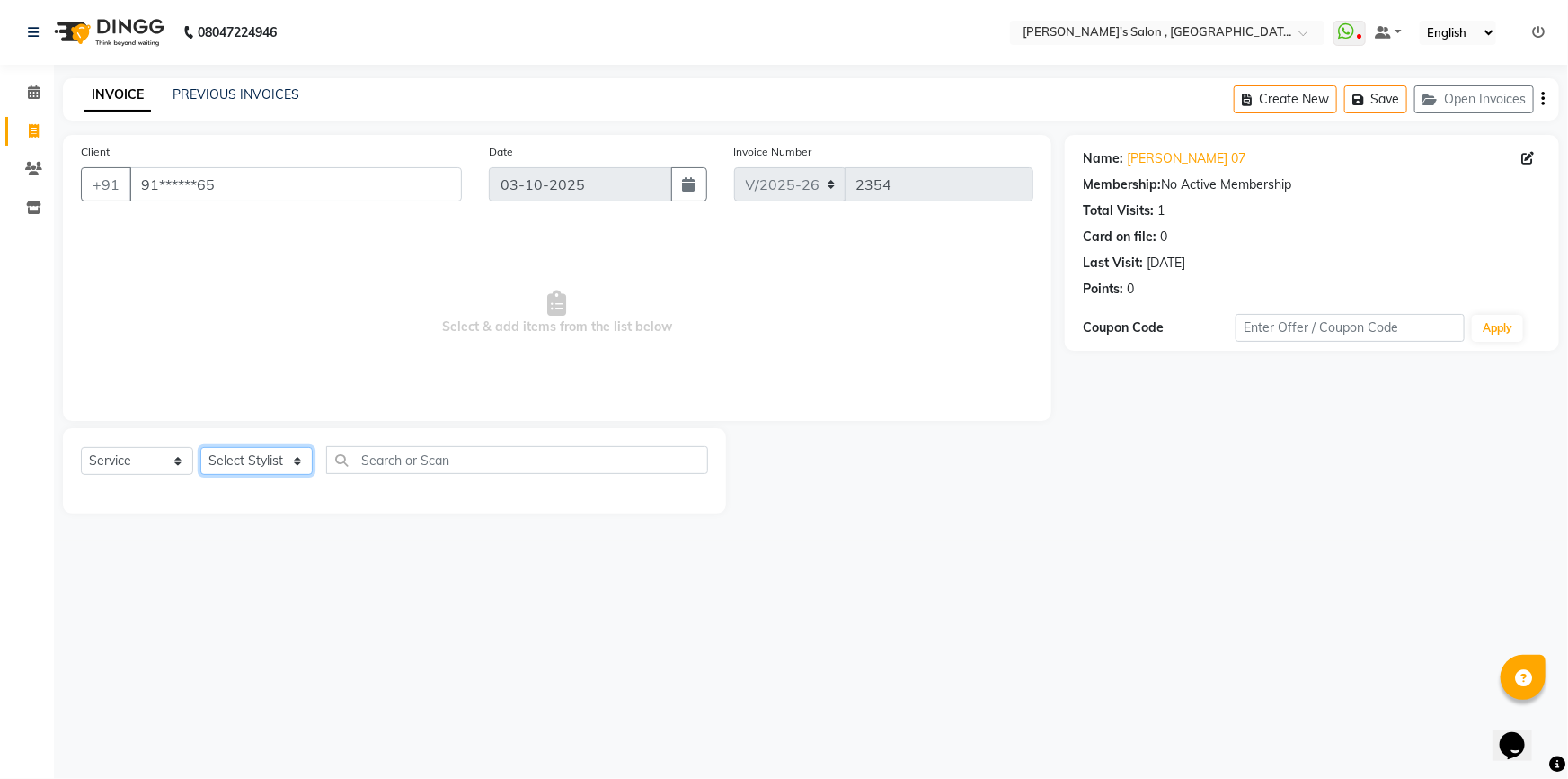
click at [276, 458] on select "Select Stylist ABHISHEK AKASH SH ARJUN SIR Manager [PERSON_NAME] [PERSON_NAME] …" at bounding box center [256, 461] width 112 height 28
select select "67371"
click at [201, 447] on select "Select Stylist ABHISHEK AKASH SH ARJUN SIR Manager [PERSON_NAME] [PERSON_NAME] …" at bounding box center [256, 461] width 112 height 28
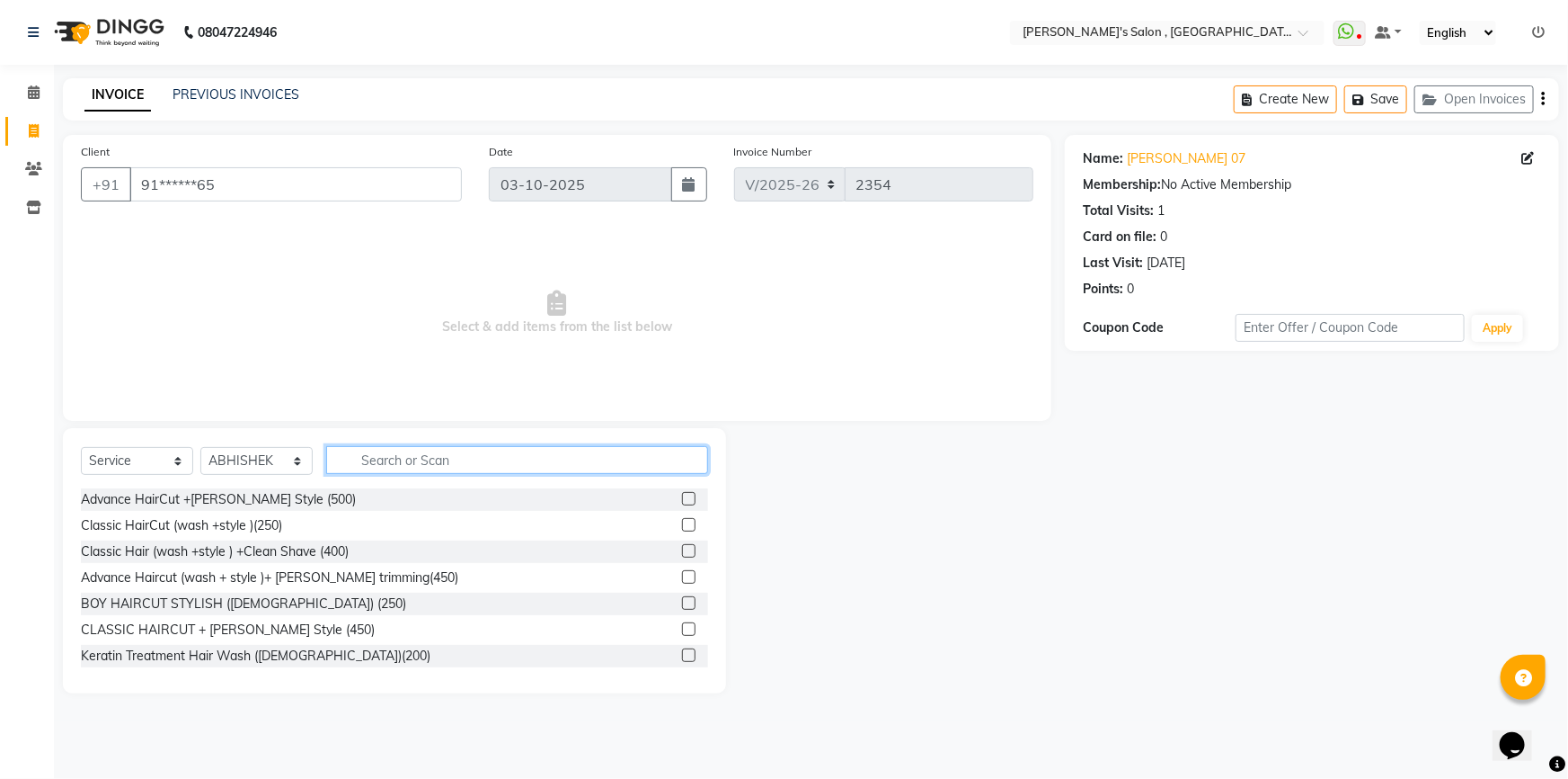
click at [438, 467] on input "text" at bounding box center [517, 460] width 382 height 28
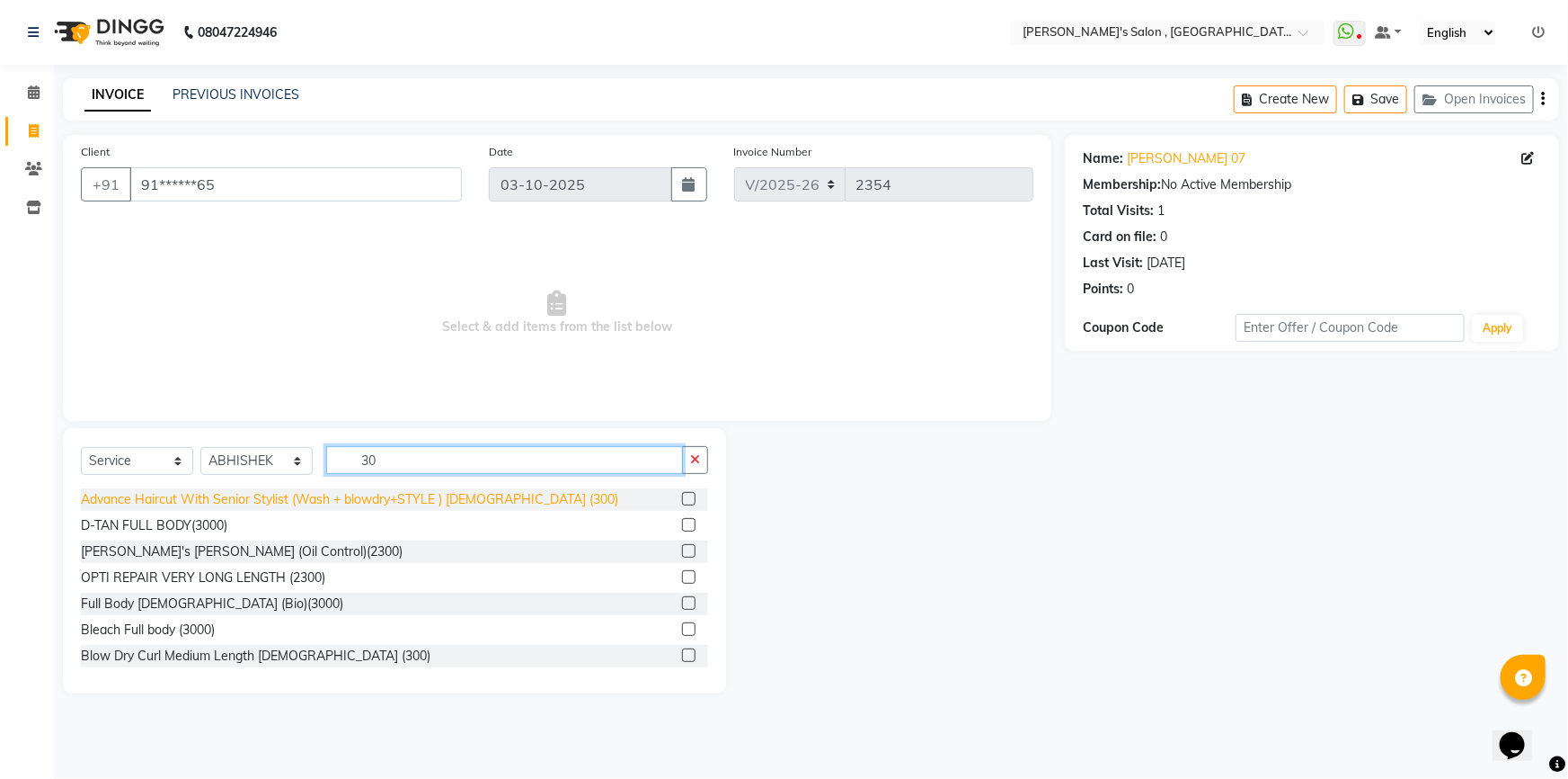
type input "30"
click at [465, 504] on div "Advance Haircut With Senior Stylist (Wash + blowdry+STYLE ) [DEMOGRAPHIC_DATA] …" at bounding box center [349, 499] width 537 height 19
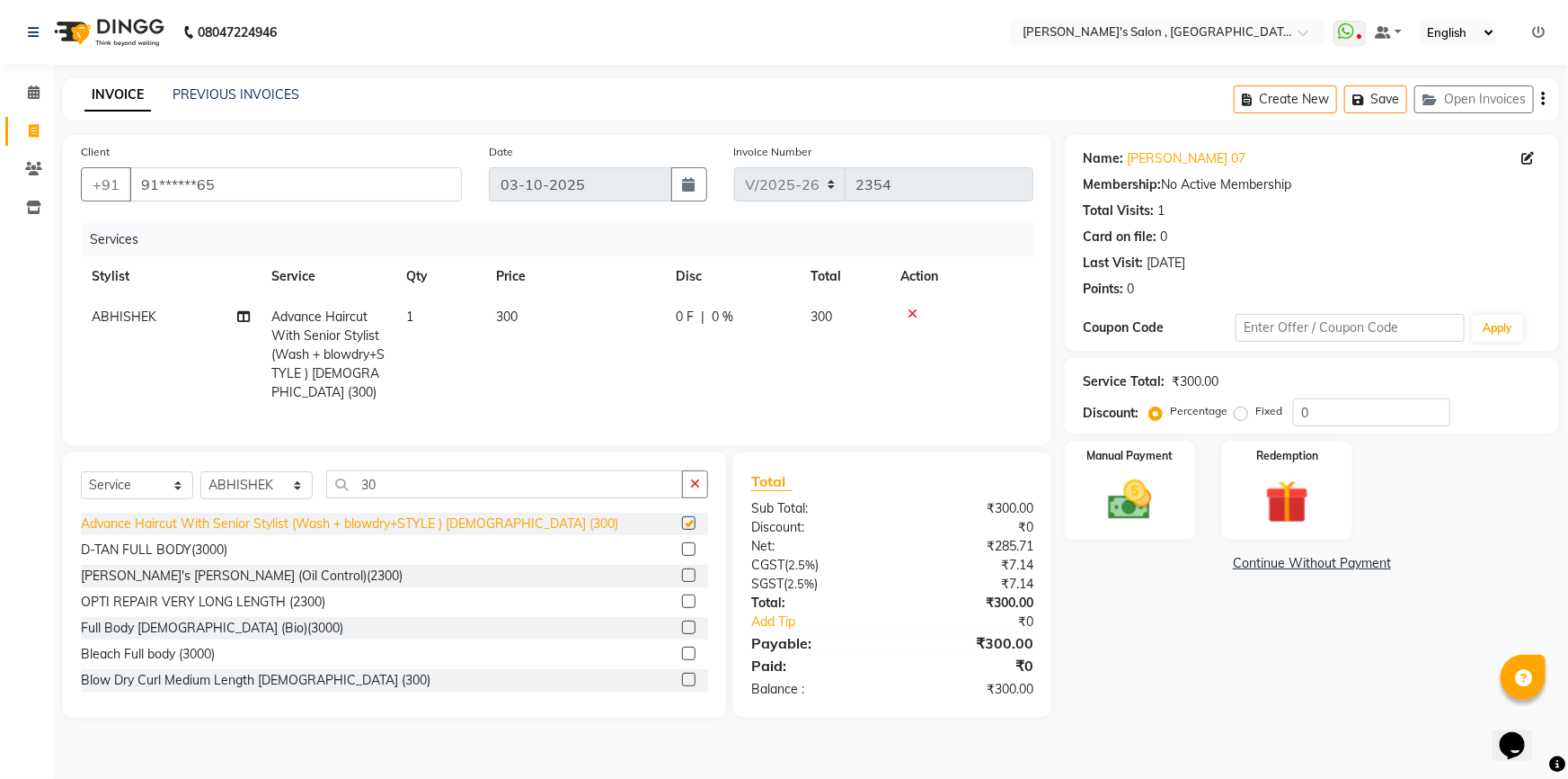
checkbox input "false"
click at [1147, 477] on img at bounding box center [1130, 499] width 74 height 52
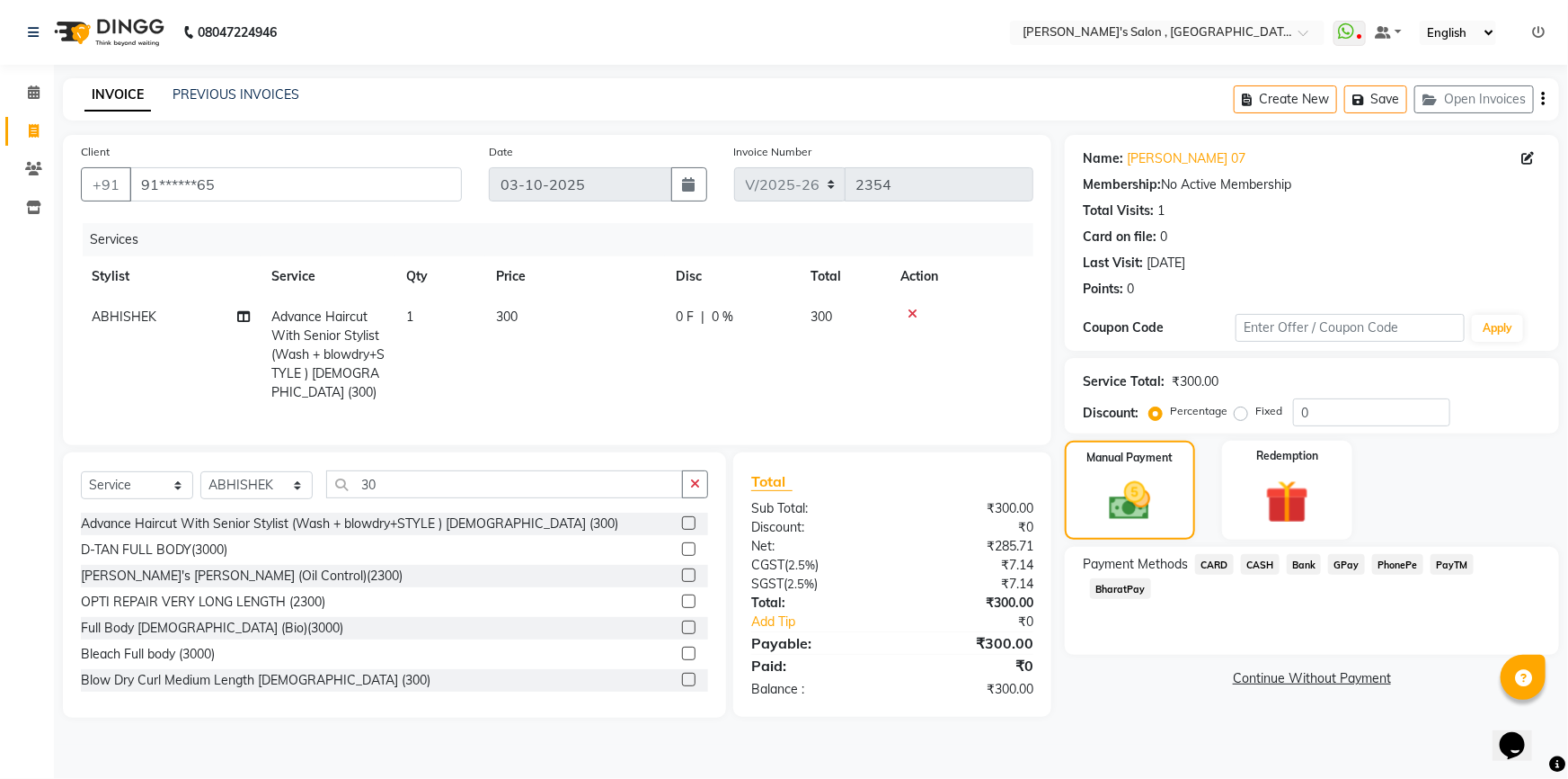
click at [1151, 578] on span "BharatPay" at bounding box center [1120, 588] width 61 height 21
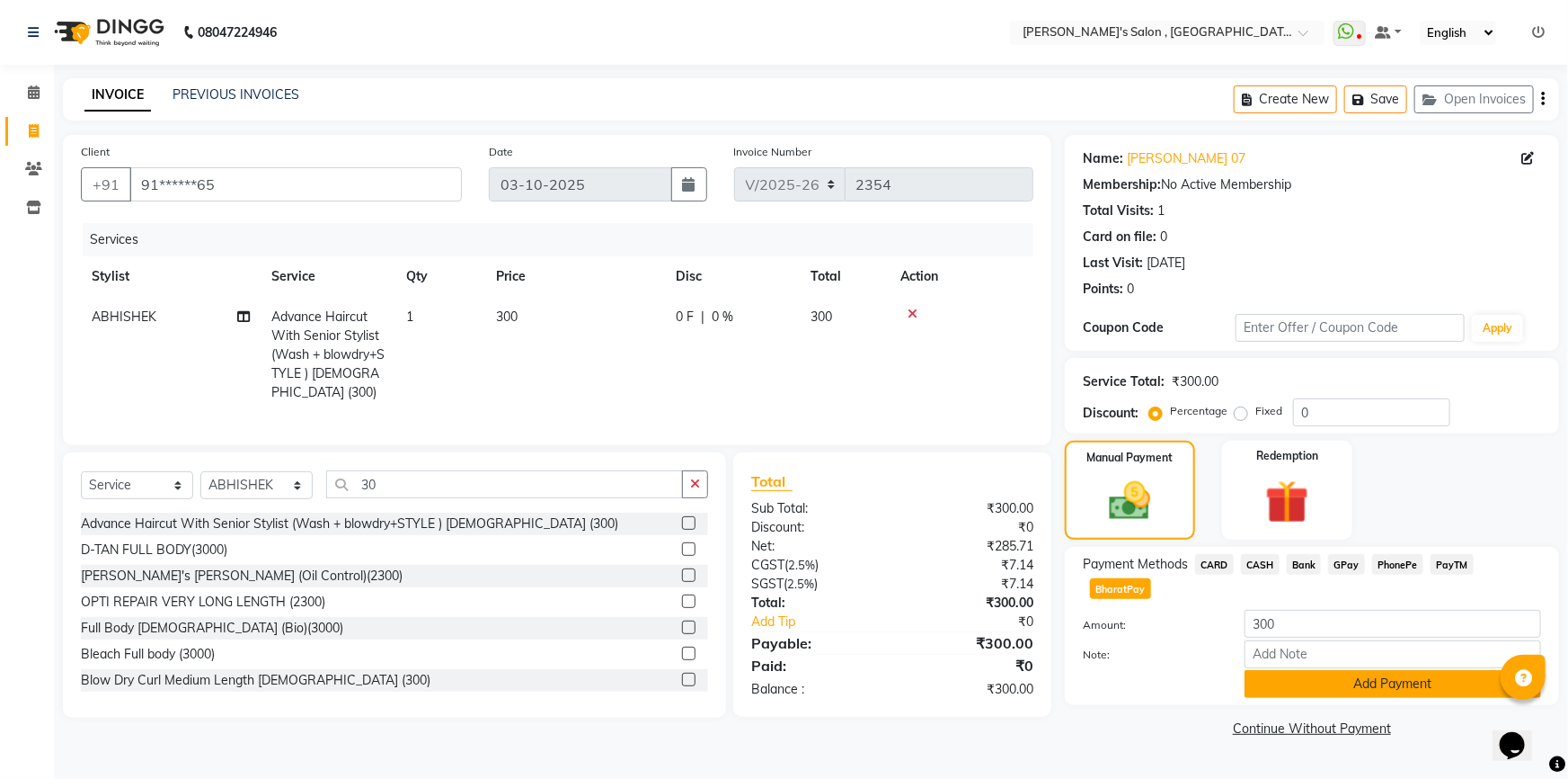
click at [1375, 670] on button "Add Payment" at bounding box center [1392, 683] width 296 height 28
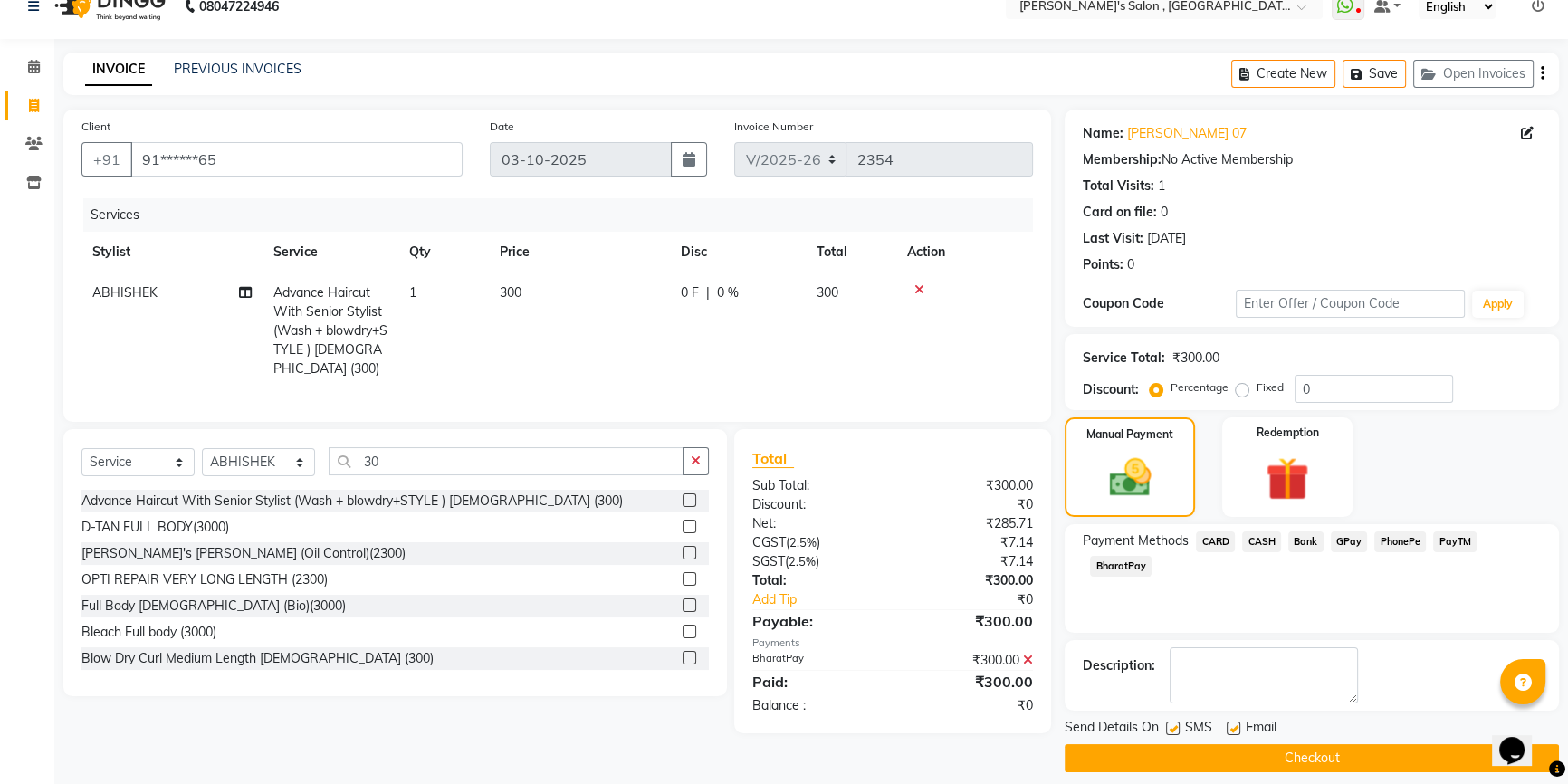
scroll to position [39, 0]
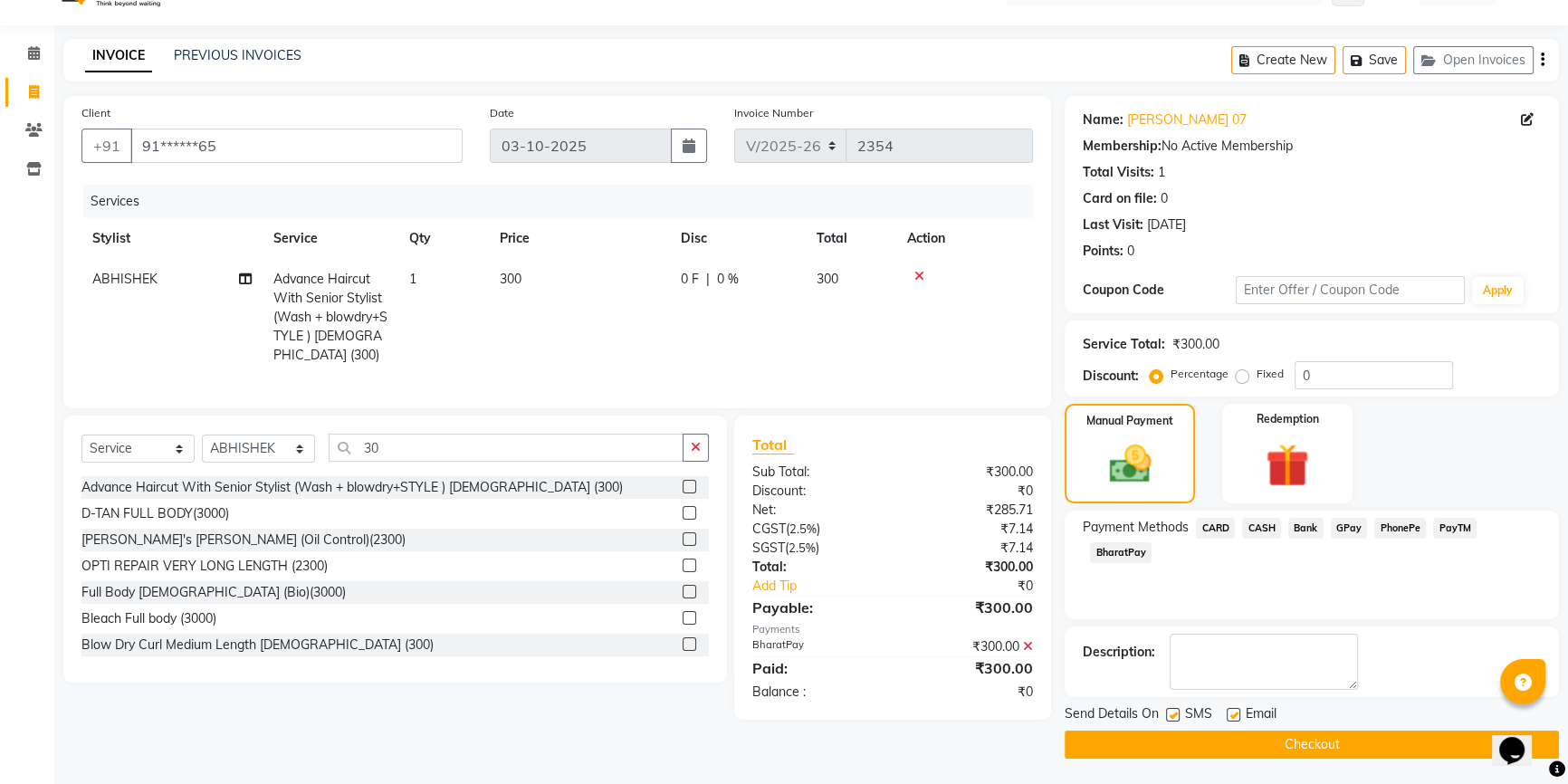
click at [1302, 733] on button "Checkout" at bounding box center [1312, 744] width 494 height 28
